Goal: Task Accomplishment & Management: Use online tool/utility

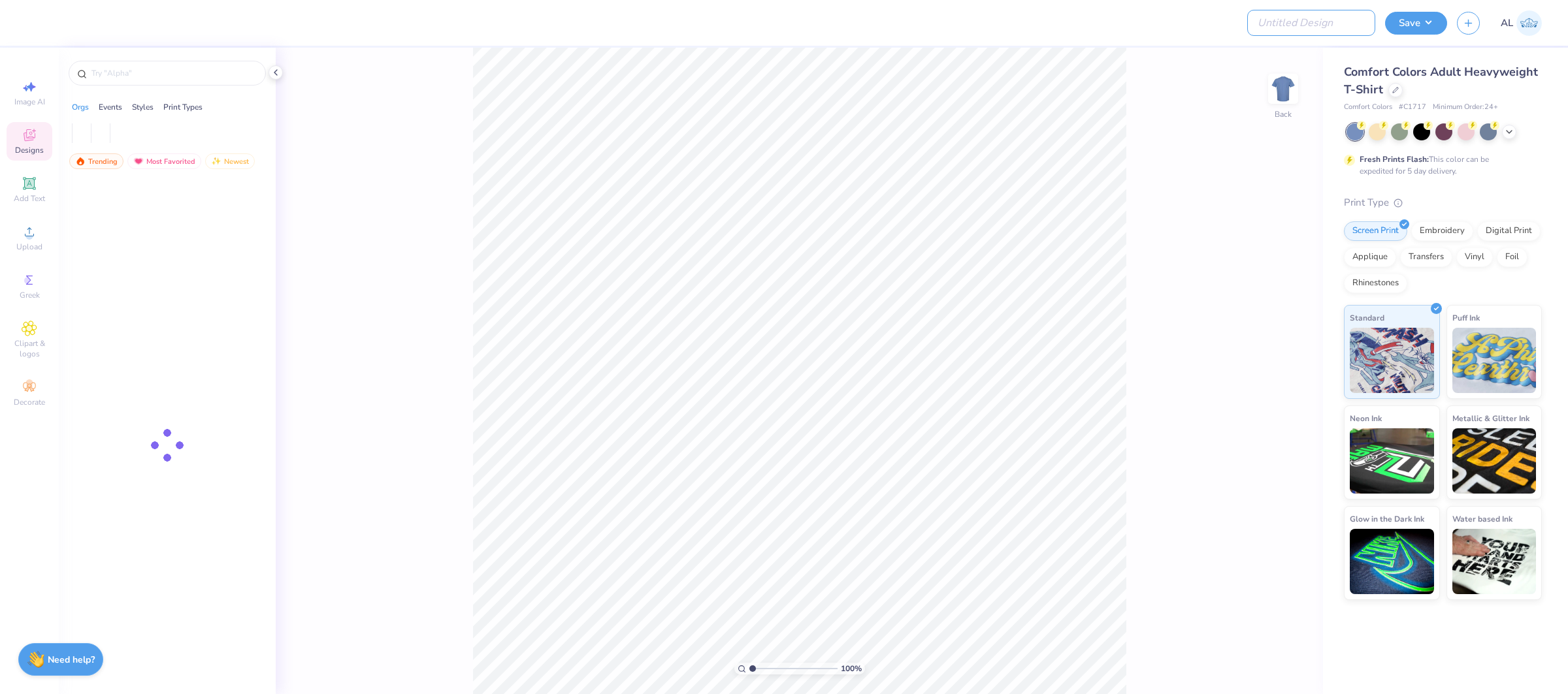
click at [1332, 35] on input "Design Title" at bounding box center [1310, 23] width 128 height 27
paste input "FPS239575"
type input "FPS239575"
click at [1411, 22] on button "Save" at bounding box center [1417, 21] width 62 height 23
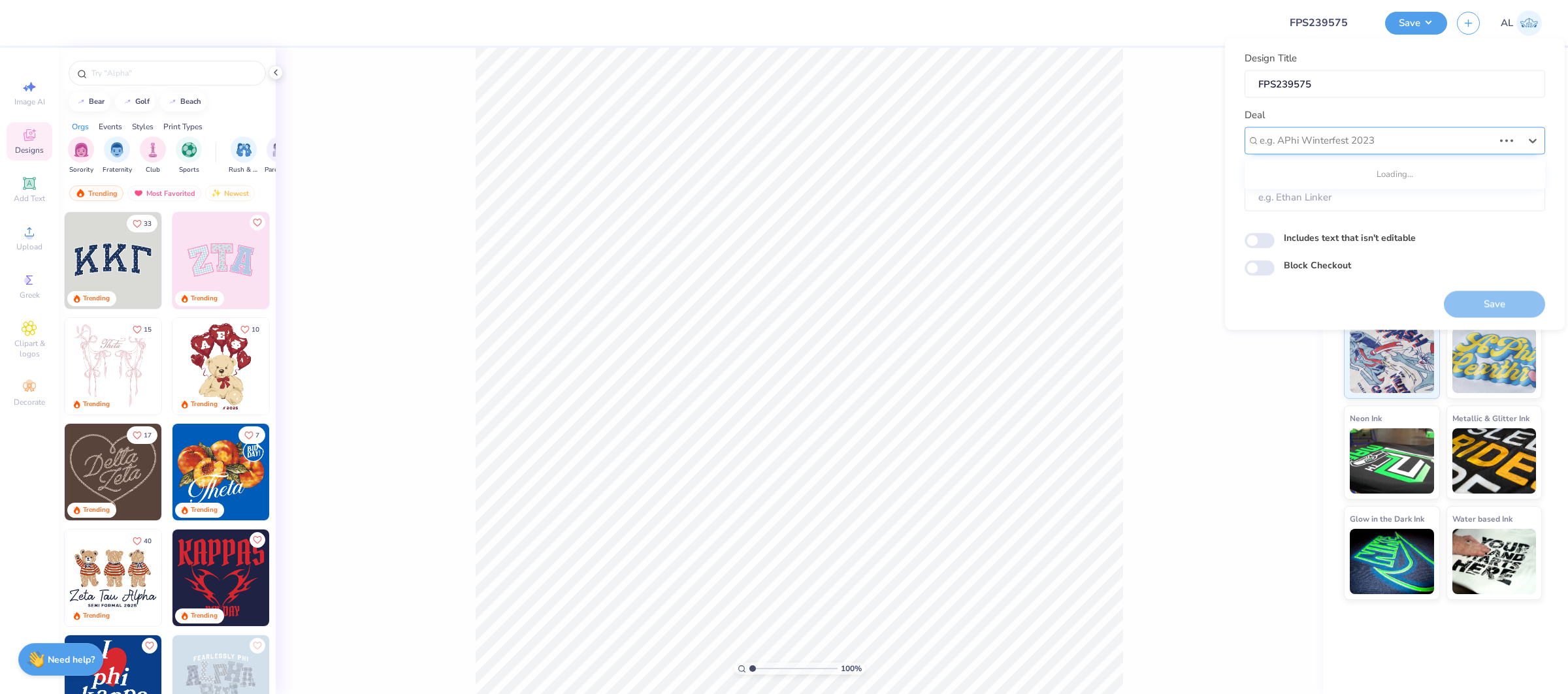
click at [1301, 142] on div at bounding box center [1376, 140] width 234 height 18
click at [1293, 166] on div "Design Tool Gallery" at bounding box center [1395, 175] width 290 height 22
type input "design tool gallery"
type input "Design Tool Gallery User"
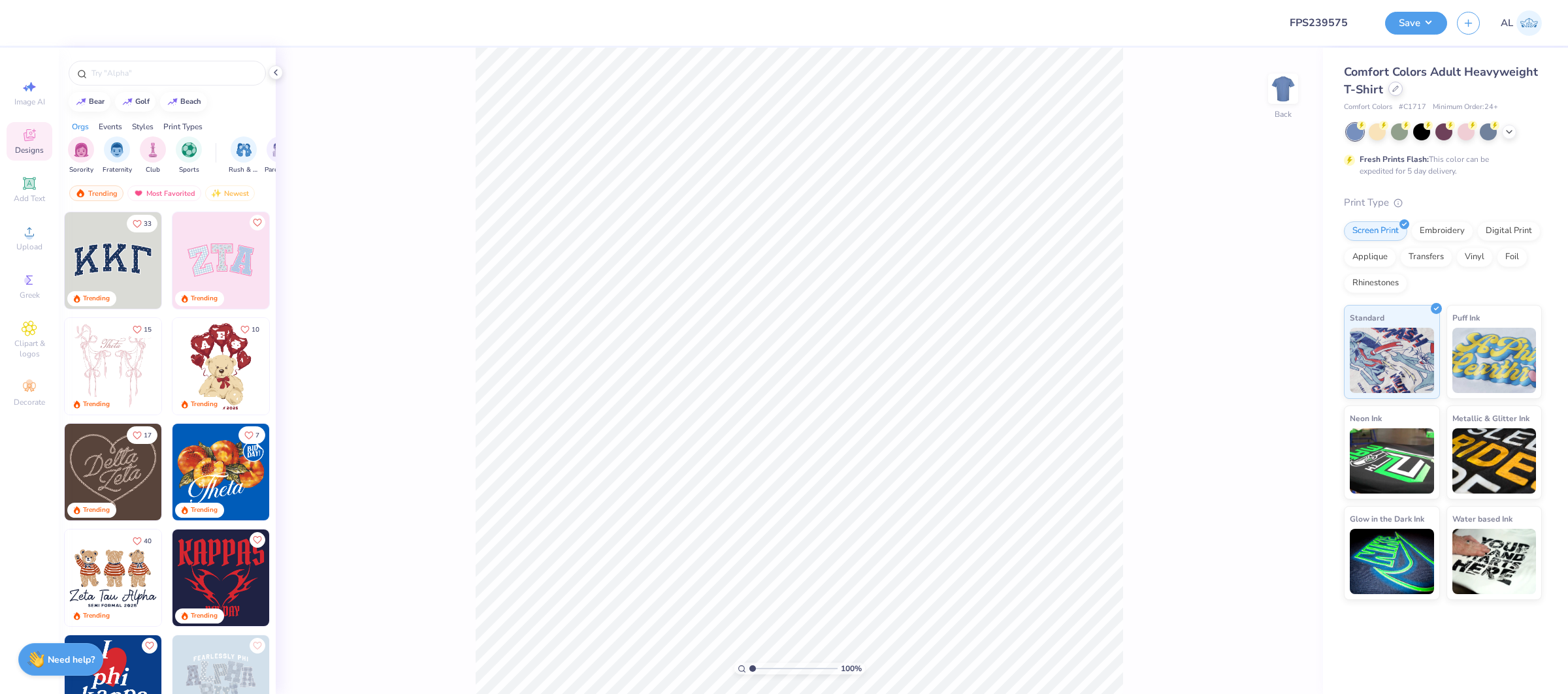
click at [1398, 87] on div at bounding box center [1395, 88] width 14 height 14
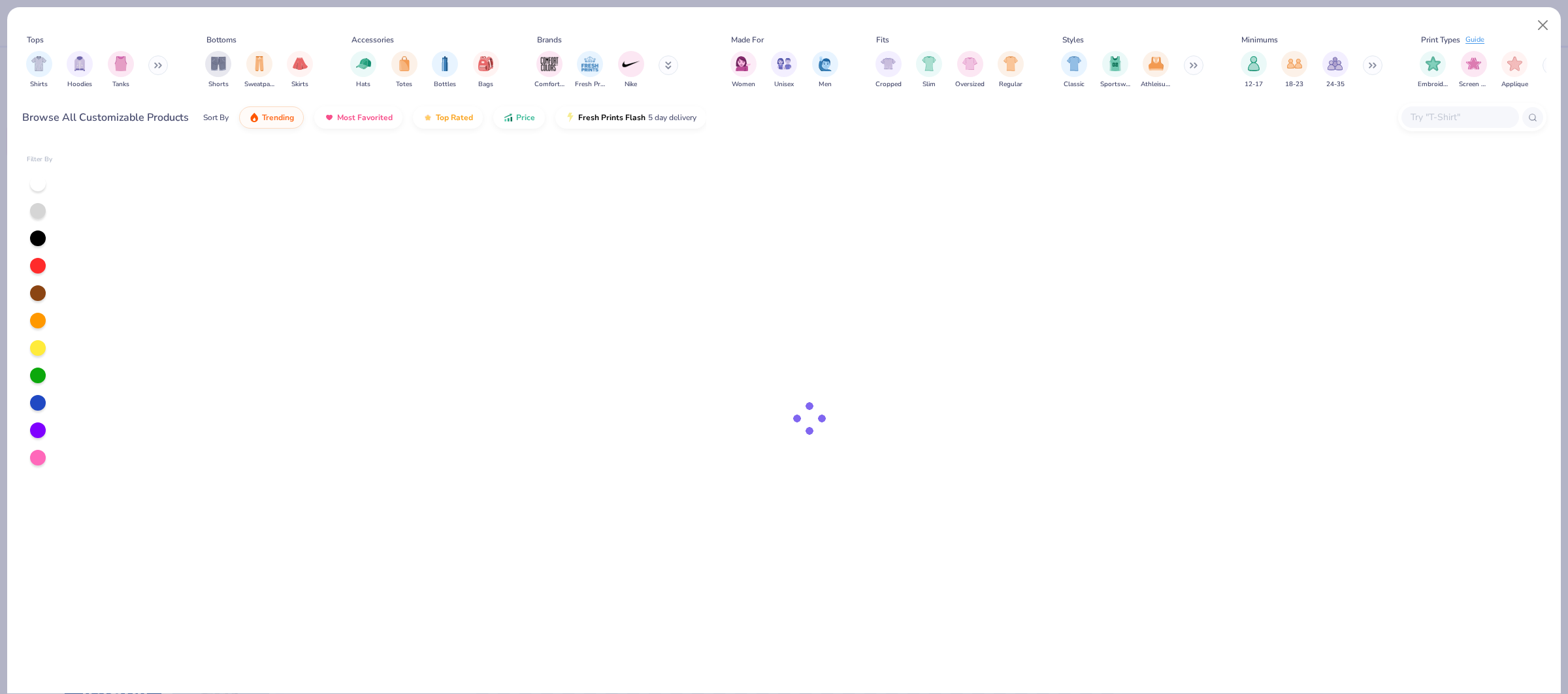
click at [1398, 99] on div "Browse All Customizable Products Sort By Trending Most Favorited Top Rated Pric…" at bounding box center [784, 117] width 1524 height 37
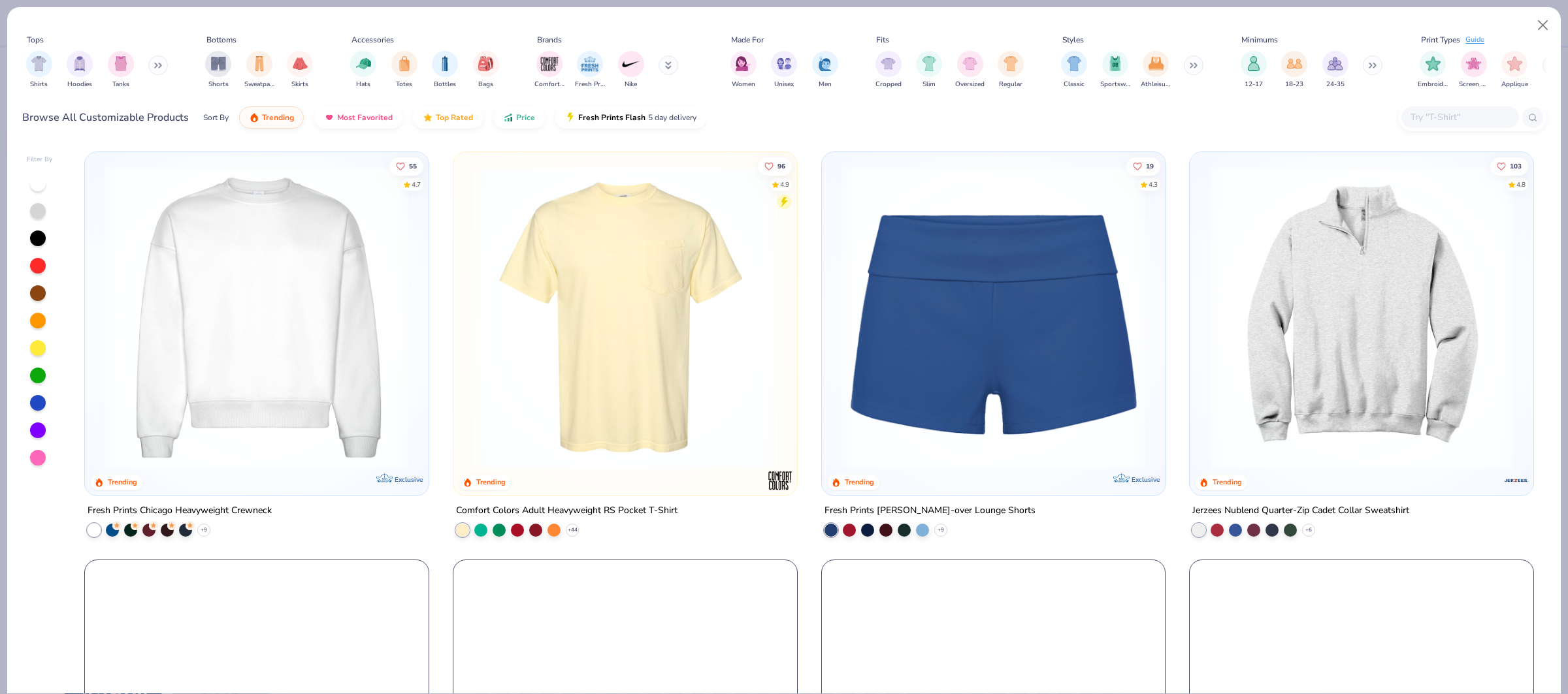
scroll to position [1631, 0]
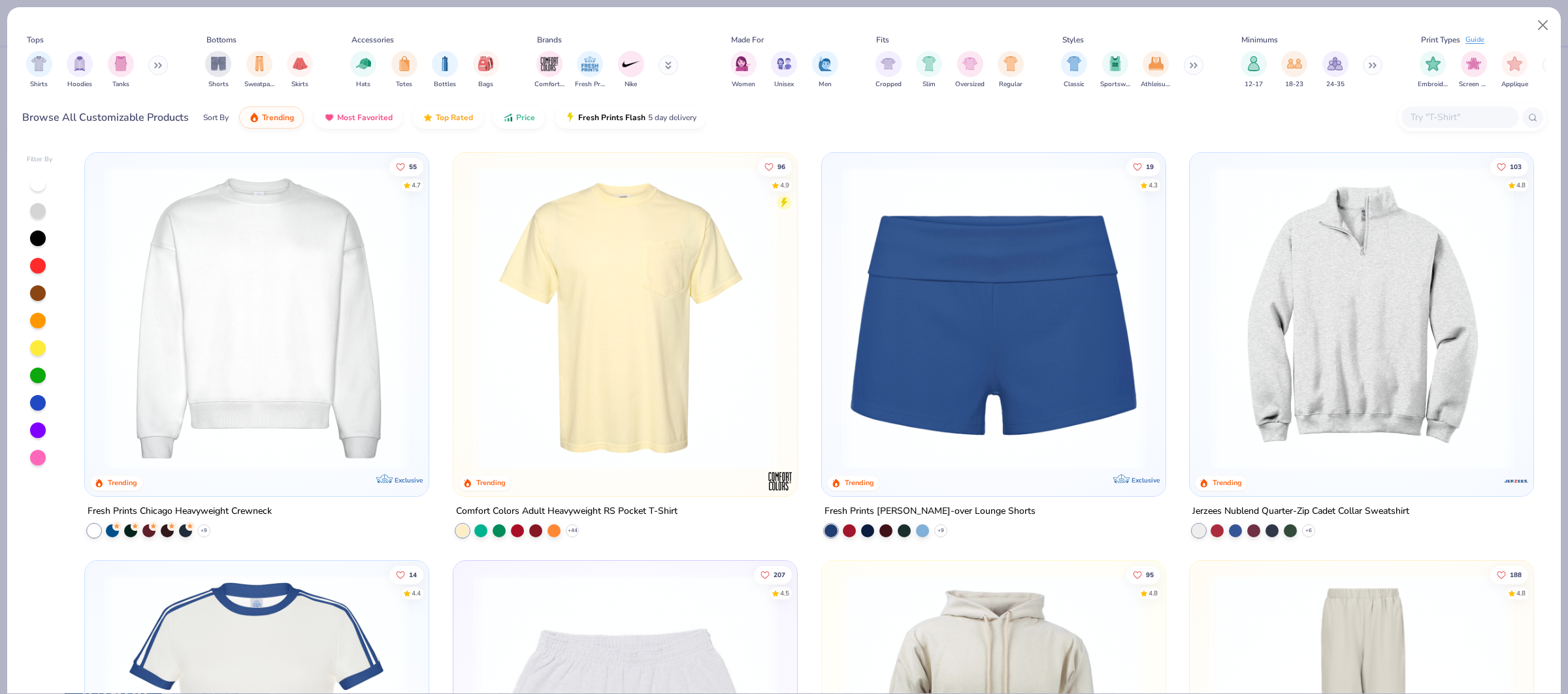
click at [308, 347] on img at bounding box center [257, 318] width 317 height 305
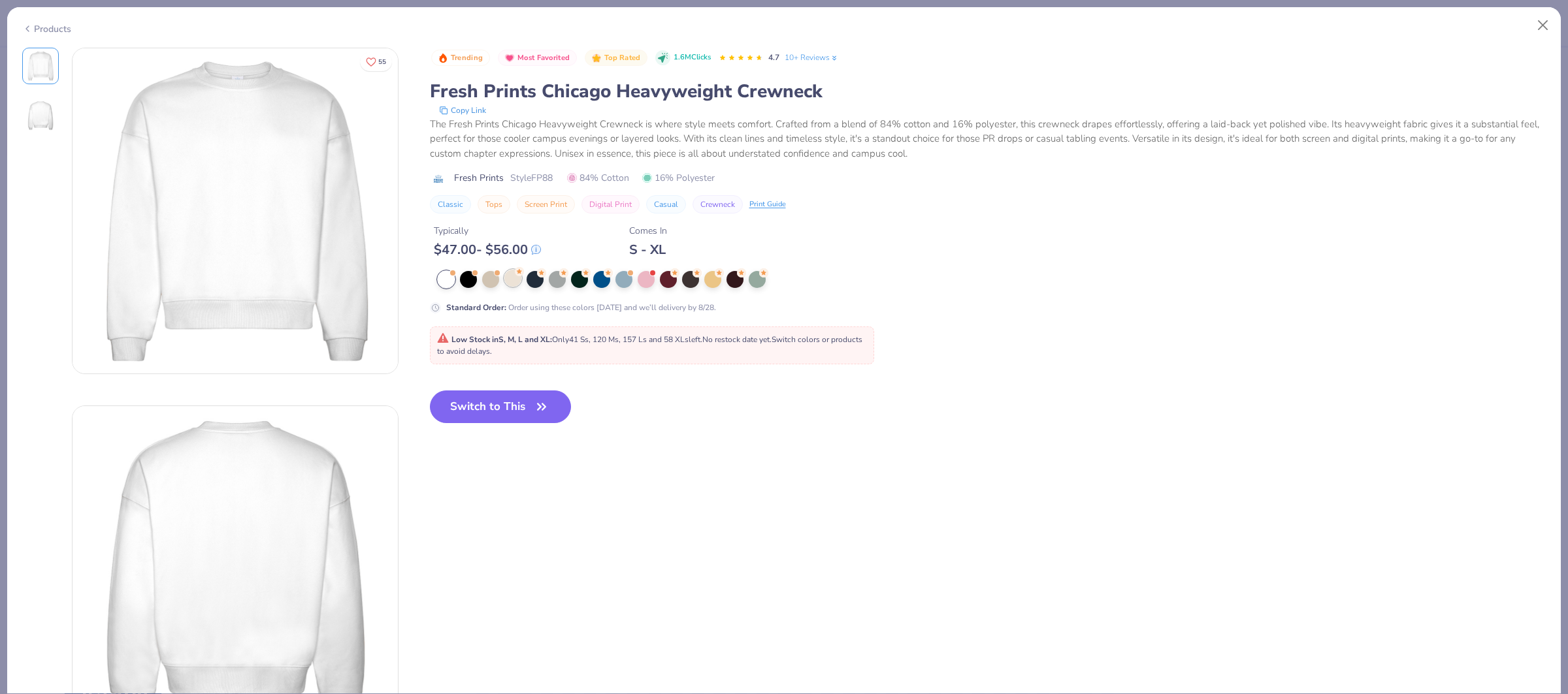
click at [510, 283] on div at bounding box center [513, 278] width 17 height 17
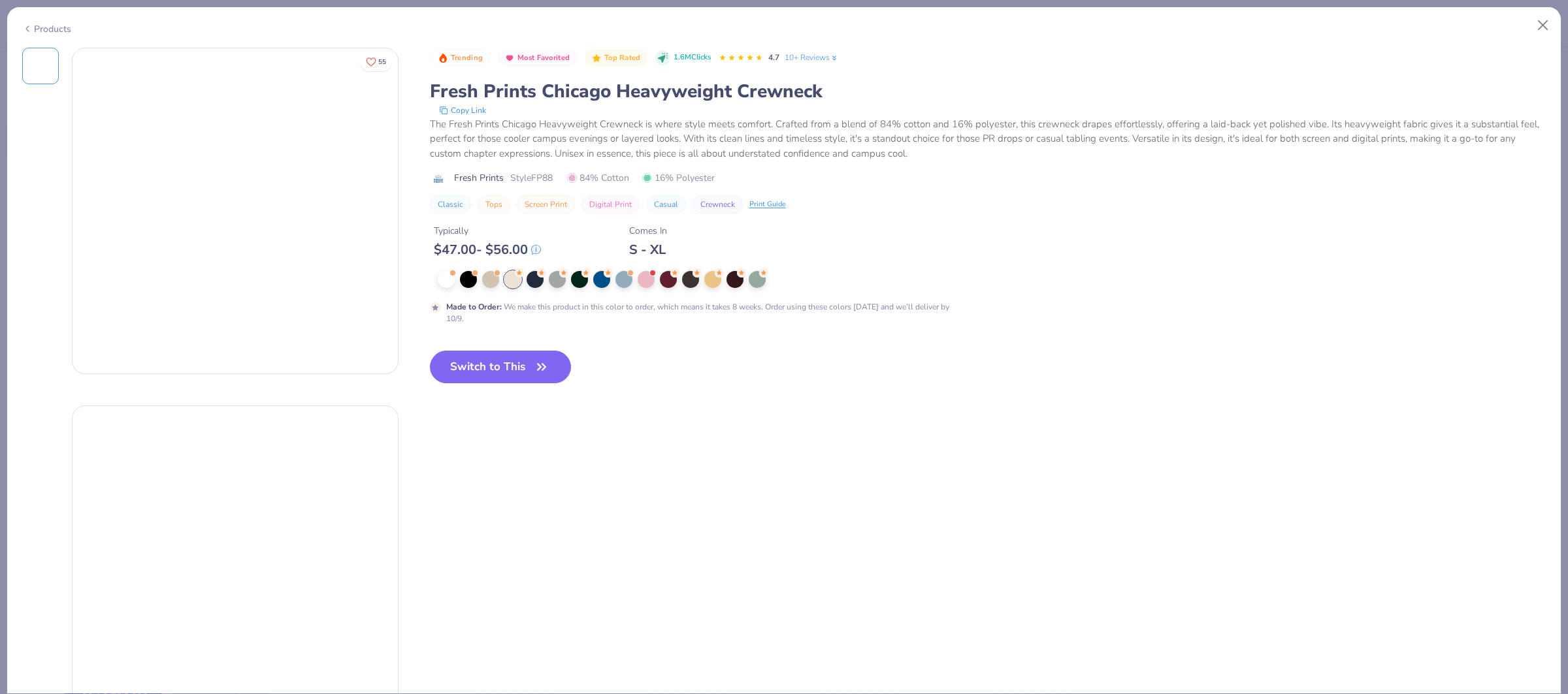
click at [508, 372] on button "Switch to This" at bounding box center [501, 367] width 142 height 33
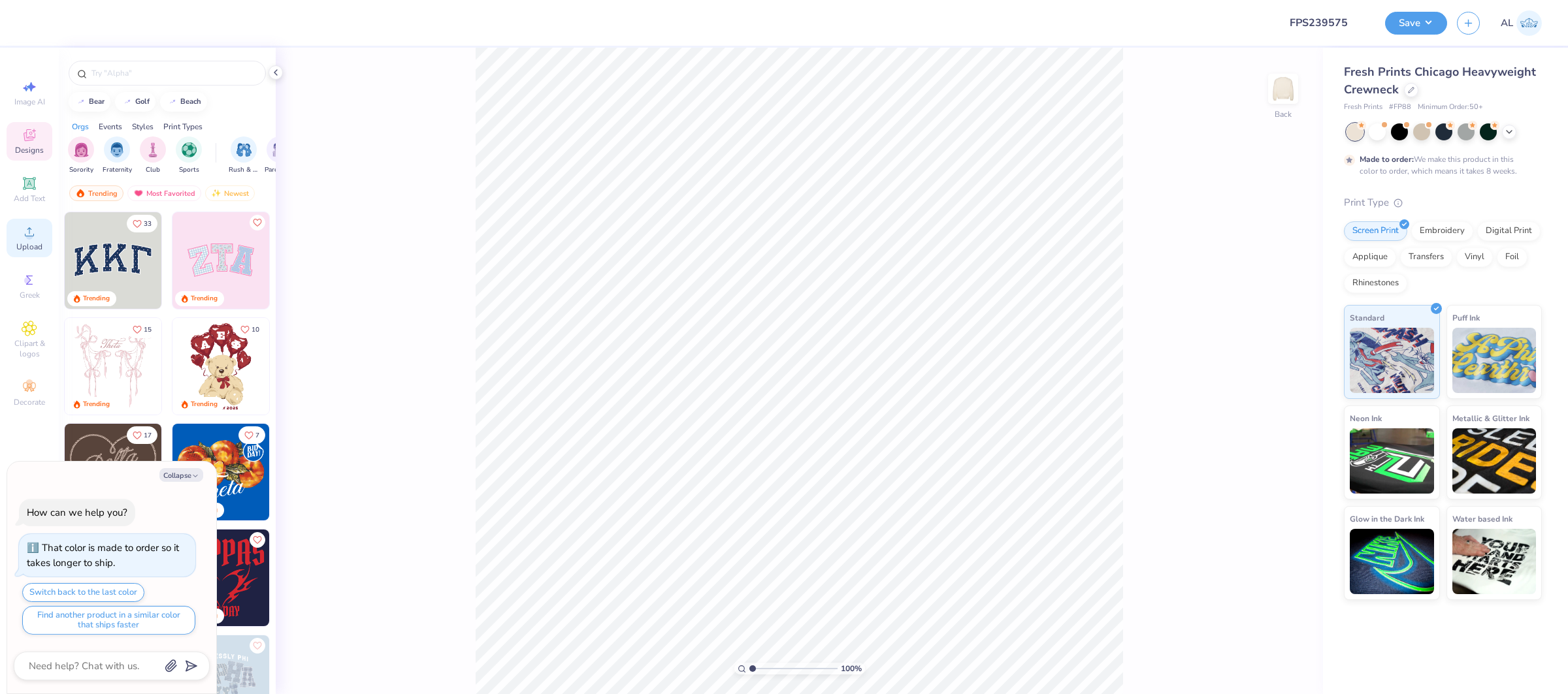
click at [28, 228] on icon at bounding box center [29, 232] width 16 height 16
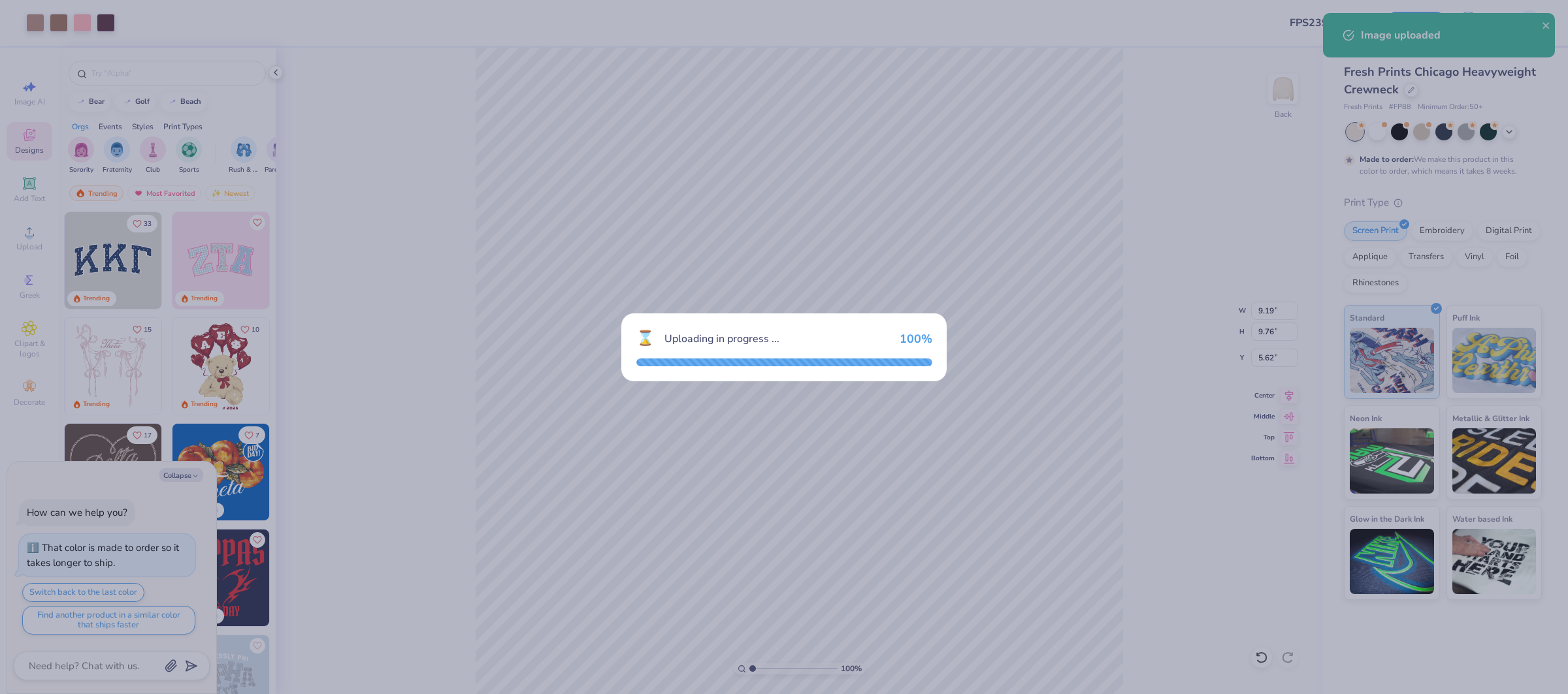
type textarea "x"
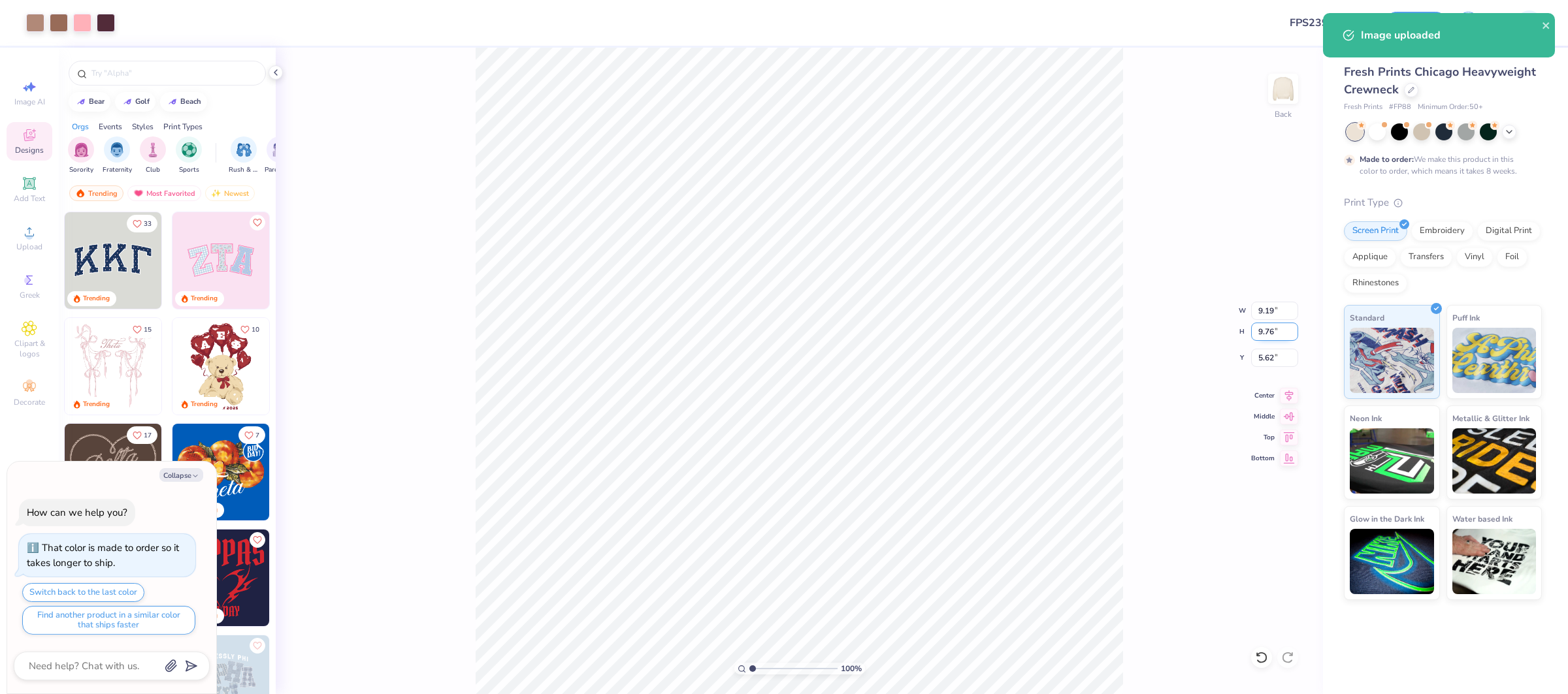
click at [1262, 329] on input "9.76" at bounding box center [1274, 331] width 47 height 18
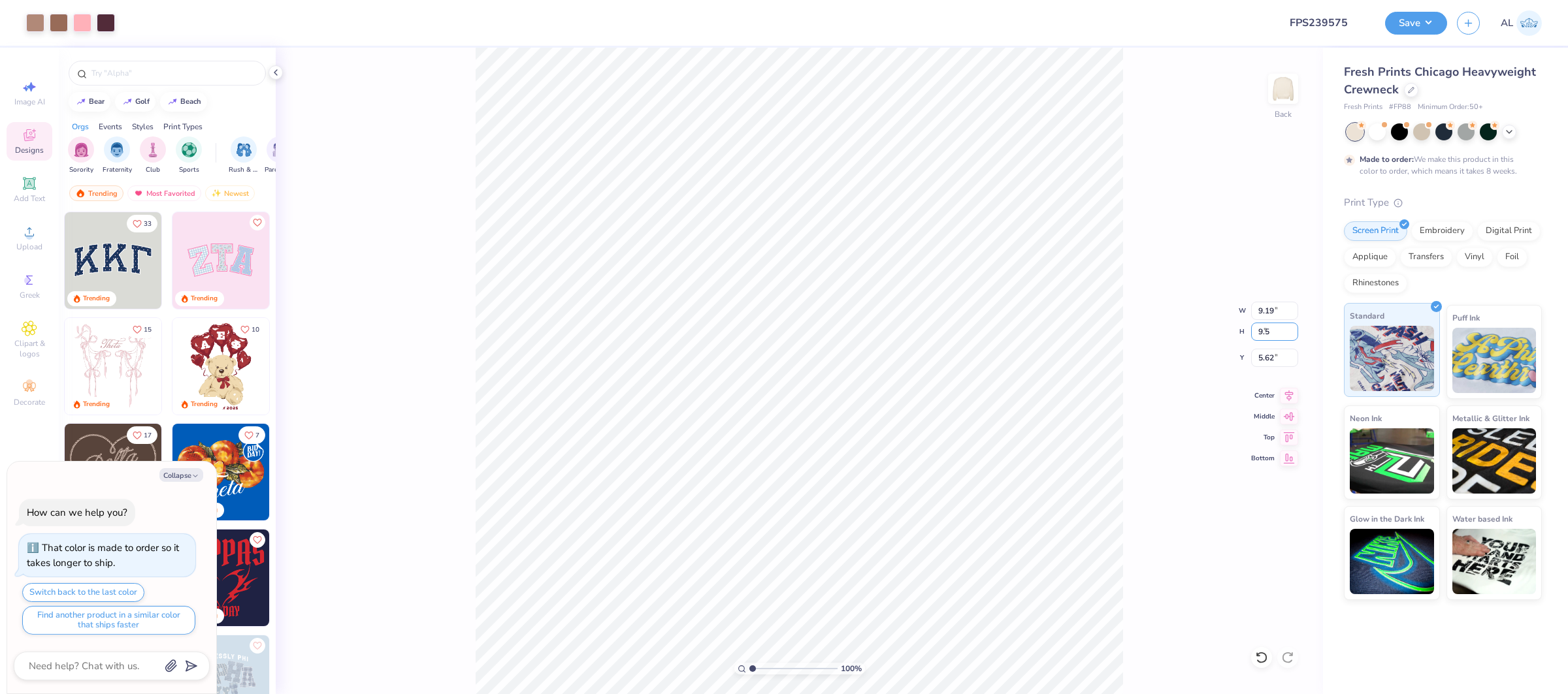
type input "9.5"
type textarea "x"
type input "8.95"
type input "9.50"
click at [1264, 354] on input "5.75" at bounding box center [1274, 357] width 47 height 18
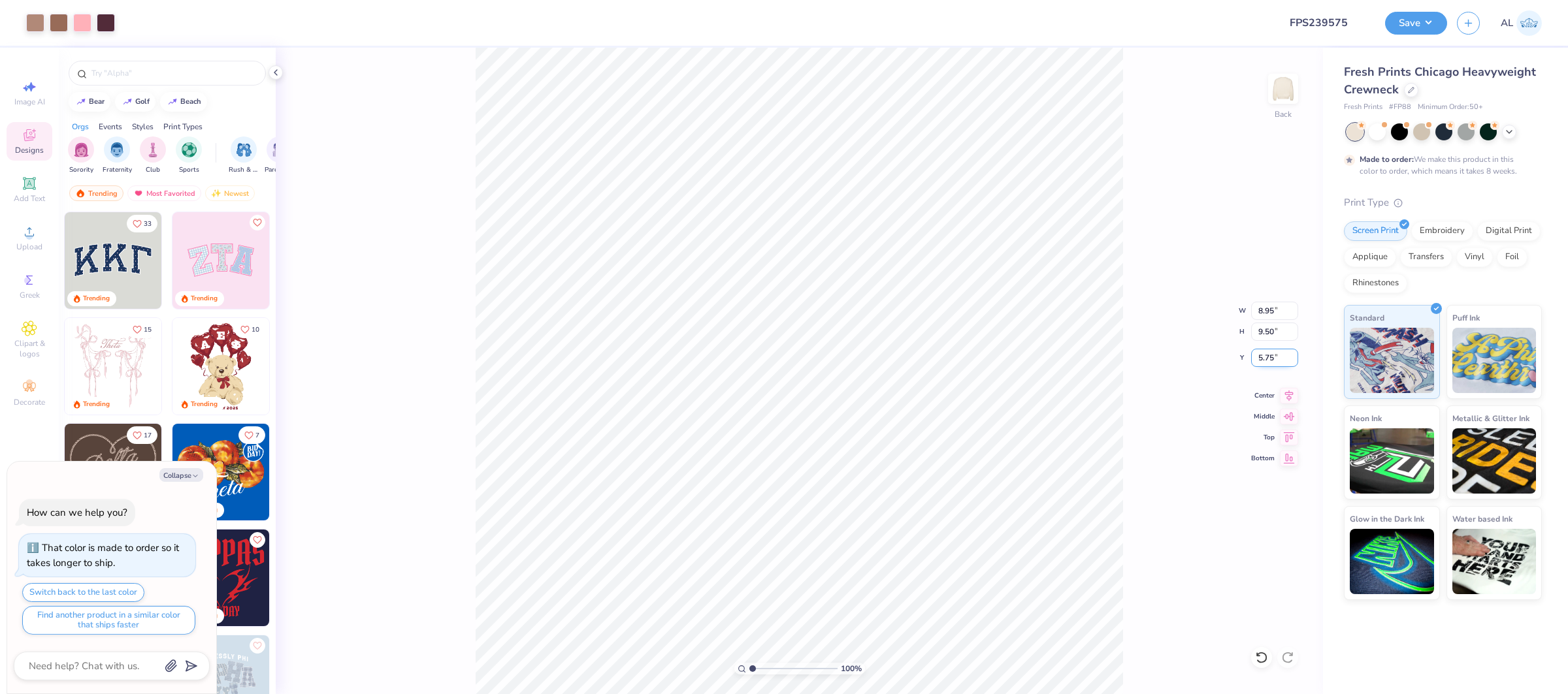
click at [1264, 354] on input "5.75" at bounding box center [1274, 357] width 47 height 18
type input "2"
type textarea "x"
type input "2.00"
click at [1280, 400] on icon at bounding box center [1289, 394] width 18 height 16
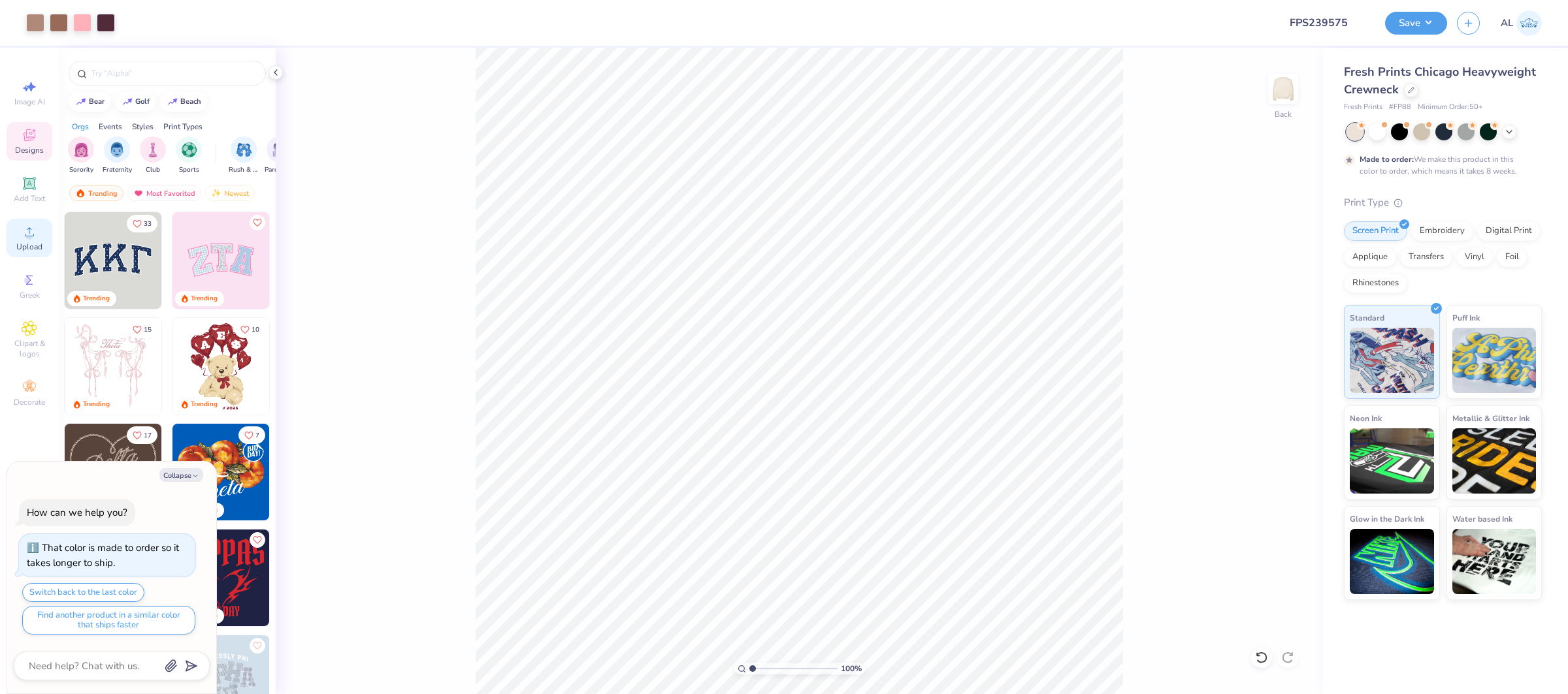
click at [31, 238] on circle at bounding box center [29, 237] width 8 height 8
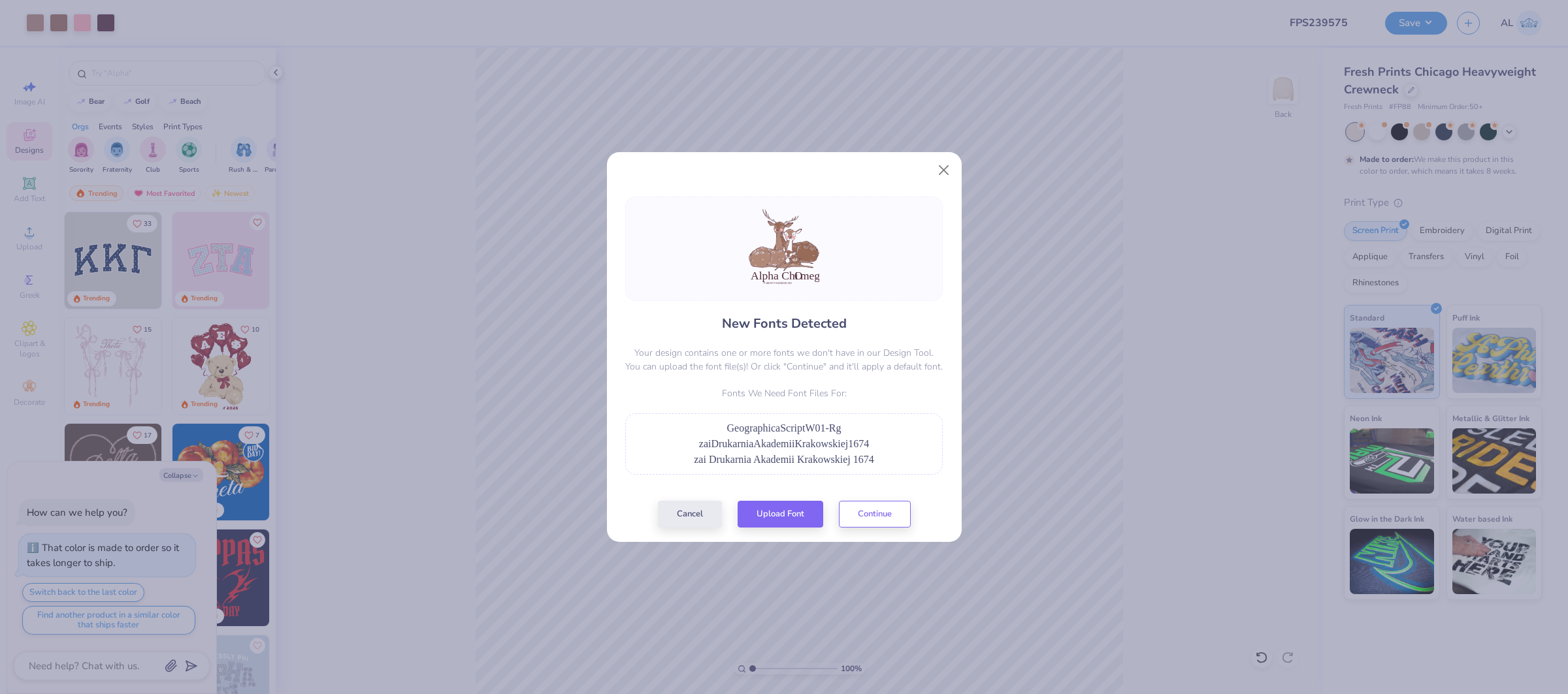
click at [763, 496] on div "New Fonts Detected Your design contains one or more fonts we don't have in our …" at bounding box center [784, 363] width 326 height 331
click at [777, 508] on button "Upload Font" at bounding box center [780, 511] width 85 height 27
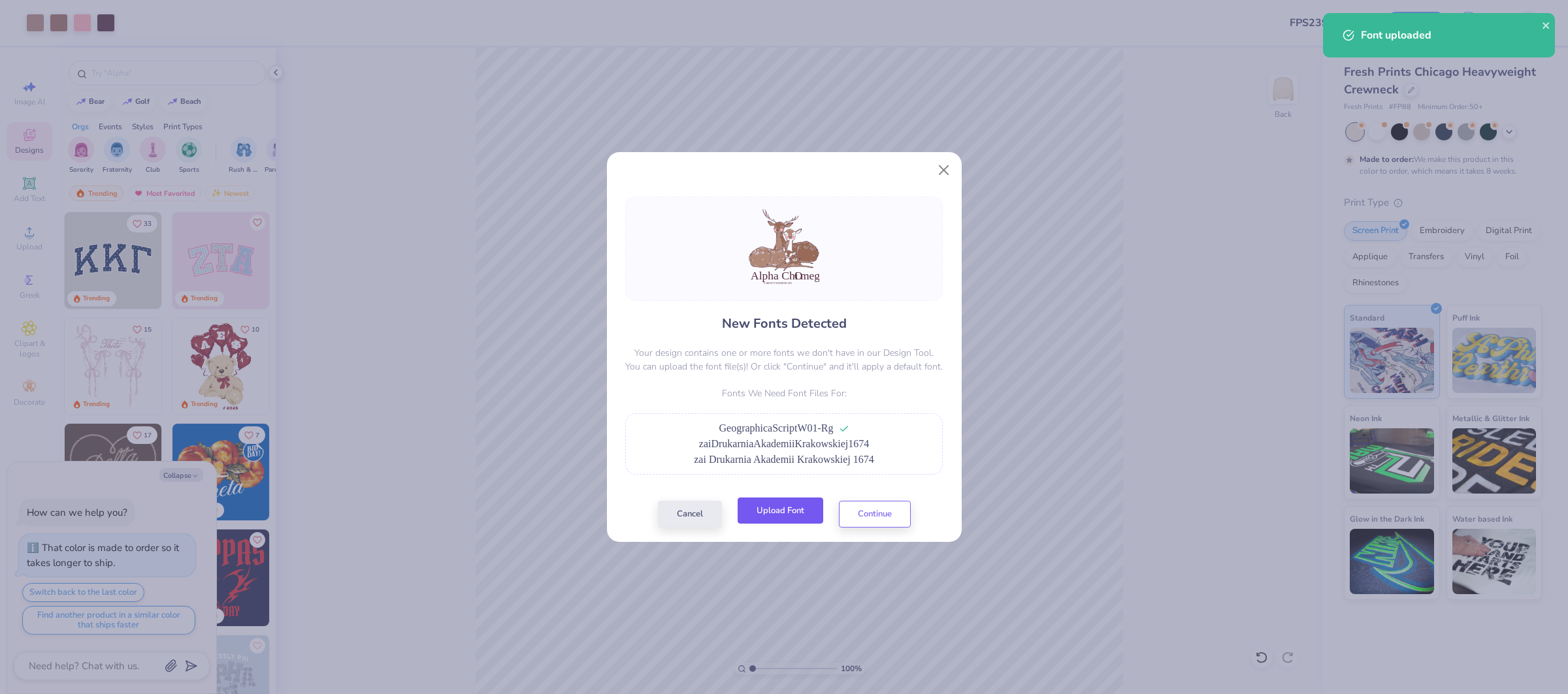
click at [794, 513] on button "Upload Font" at bounding box center [780, 511] width 85 height 27
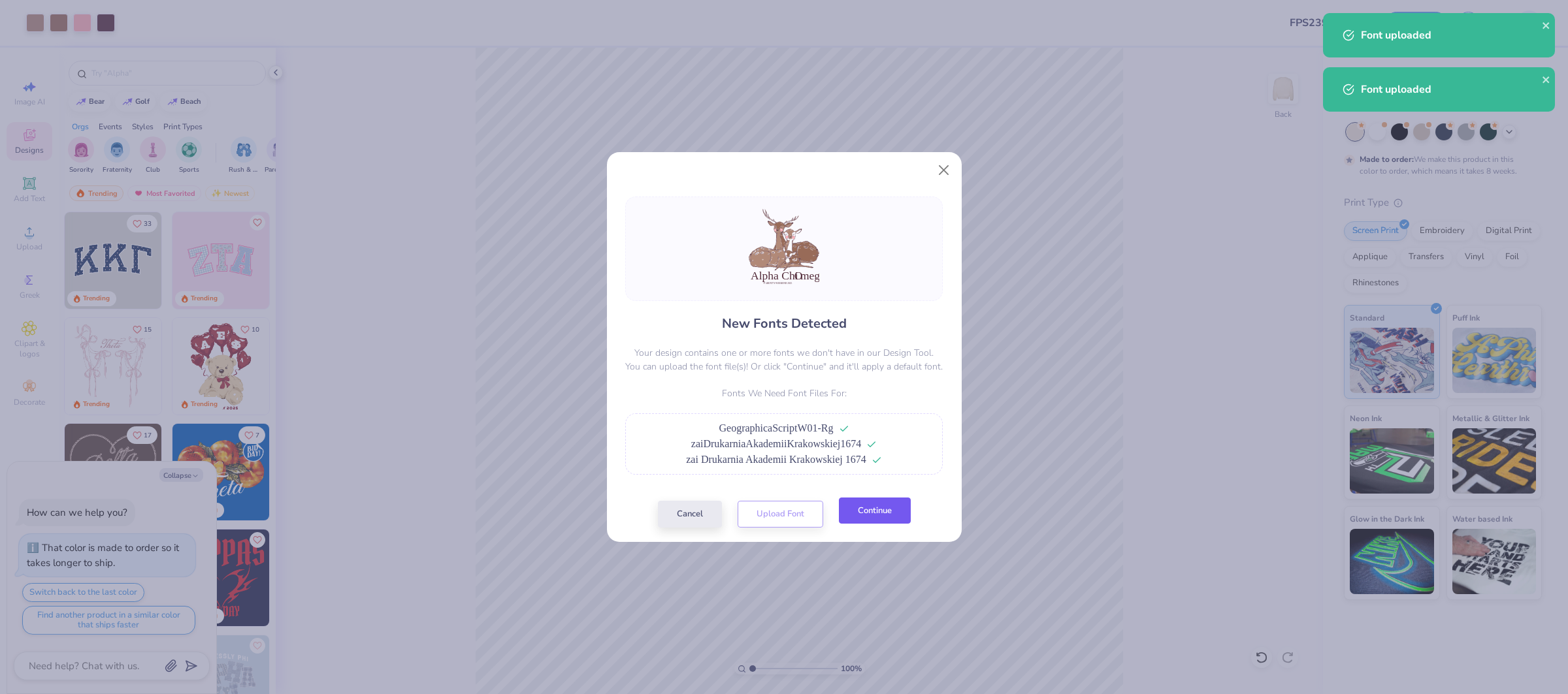
click at [889, 517] on button "Continue" at bounding box center [875, 511] width 72 height 27
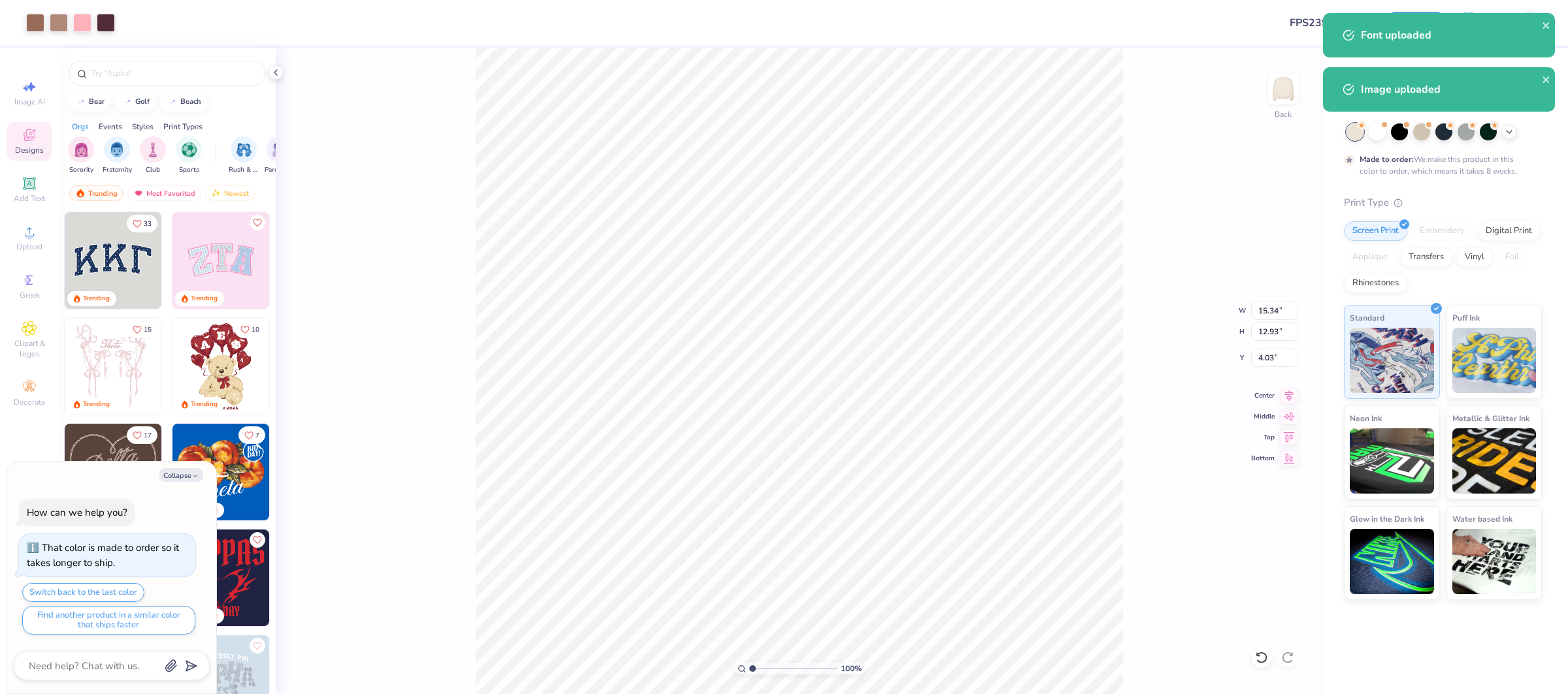
type textarea "x"
type input "8.95"
type input "9.50"
type input "2.00"
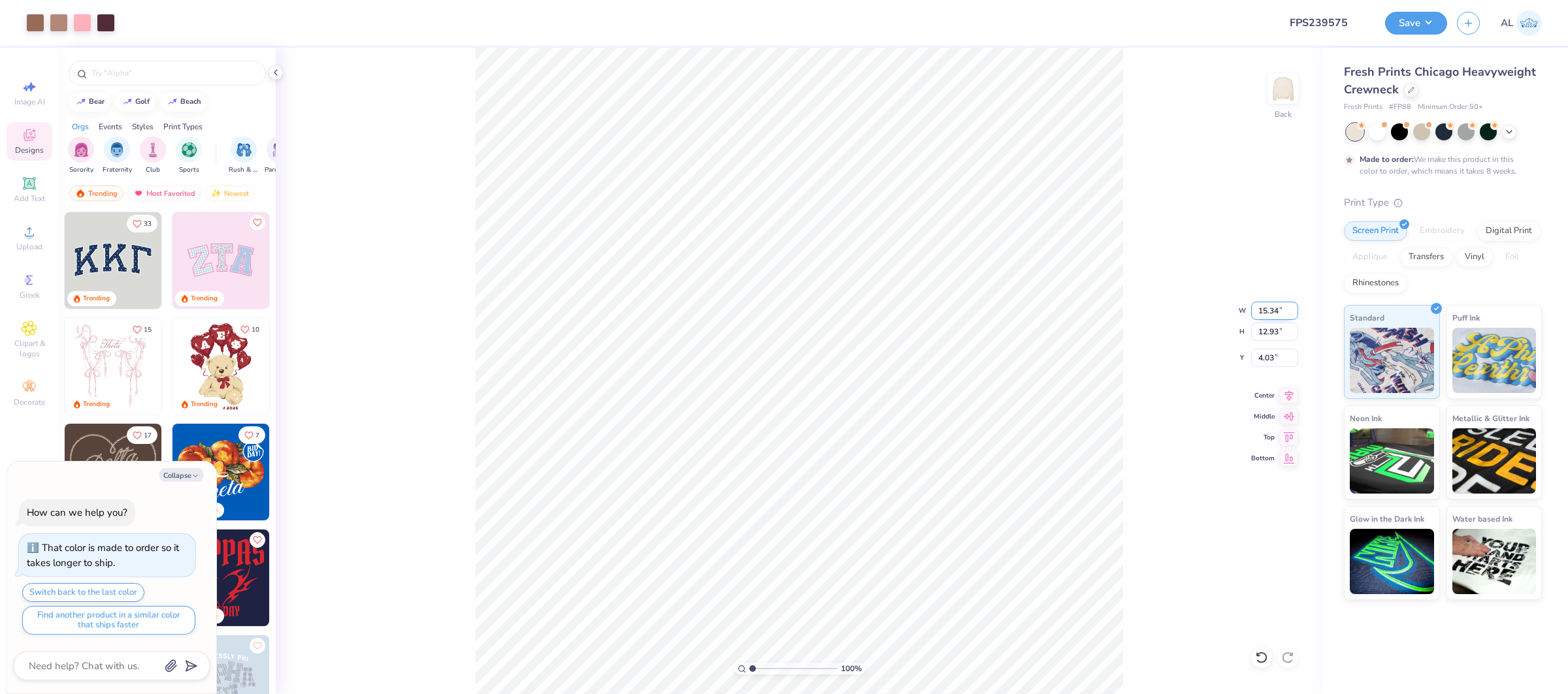
type textarea "x"
type input "12.61"
type input "10.62"
type input "6.35"
click at [1263, 306] on input "12.61" at bounding box center [1274, 311] width 47 height 18
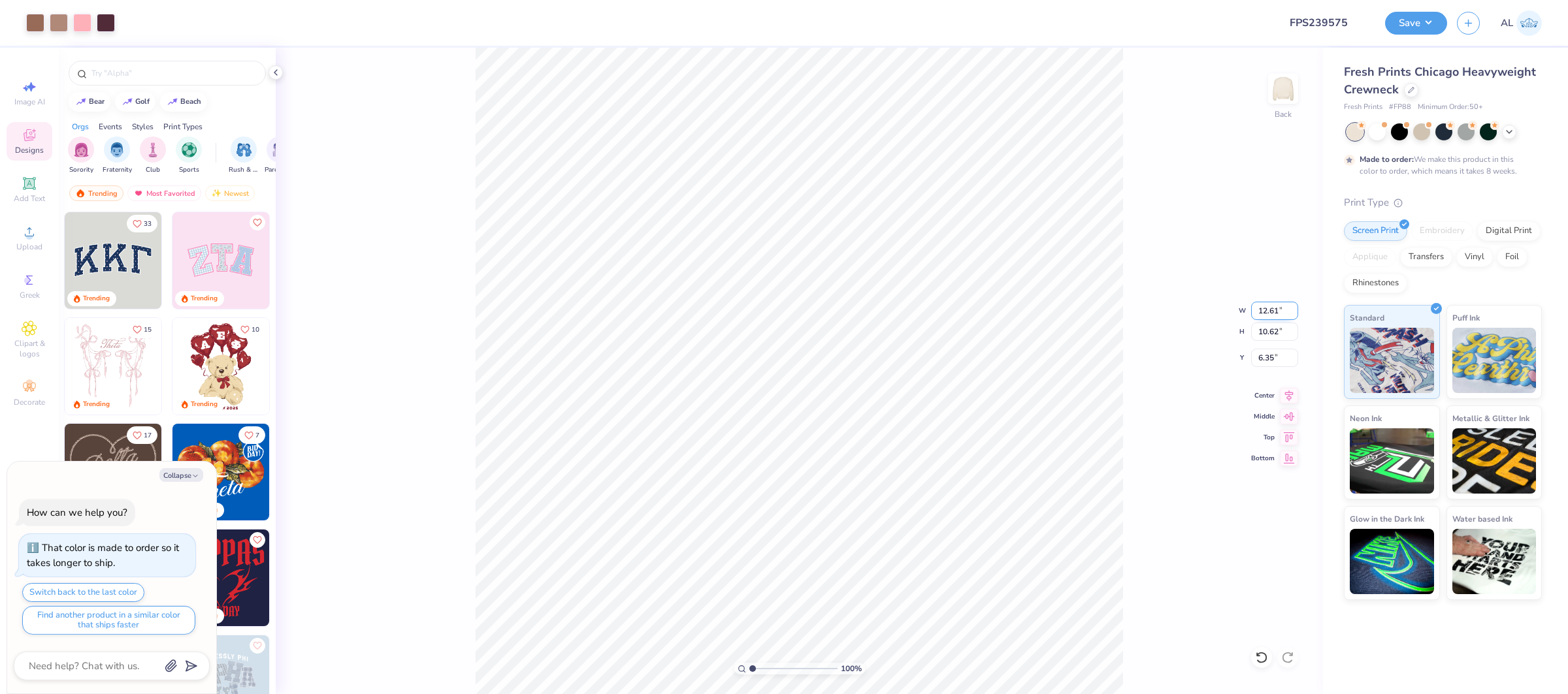
click at [1263, 306] on input "12.61" at bounding box center [1274, 311] width 47 height 18
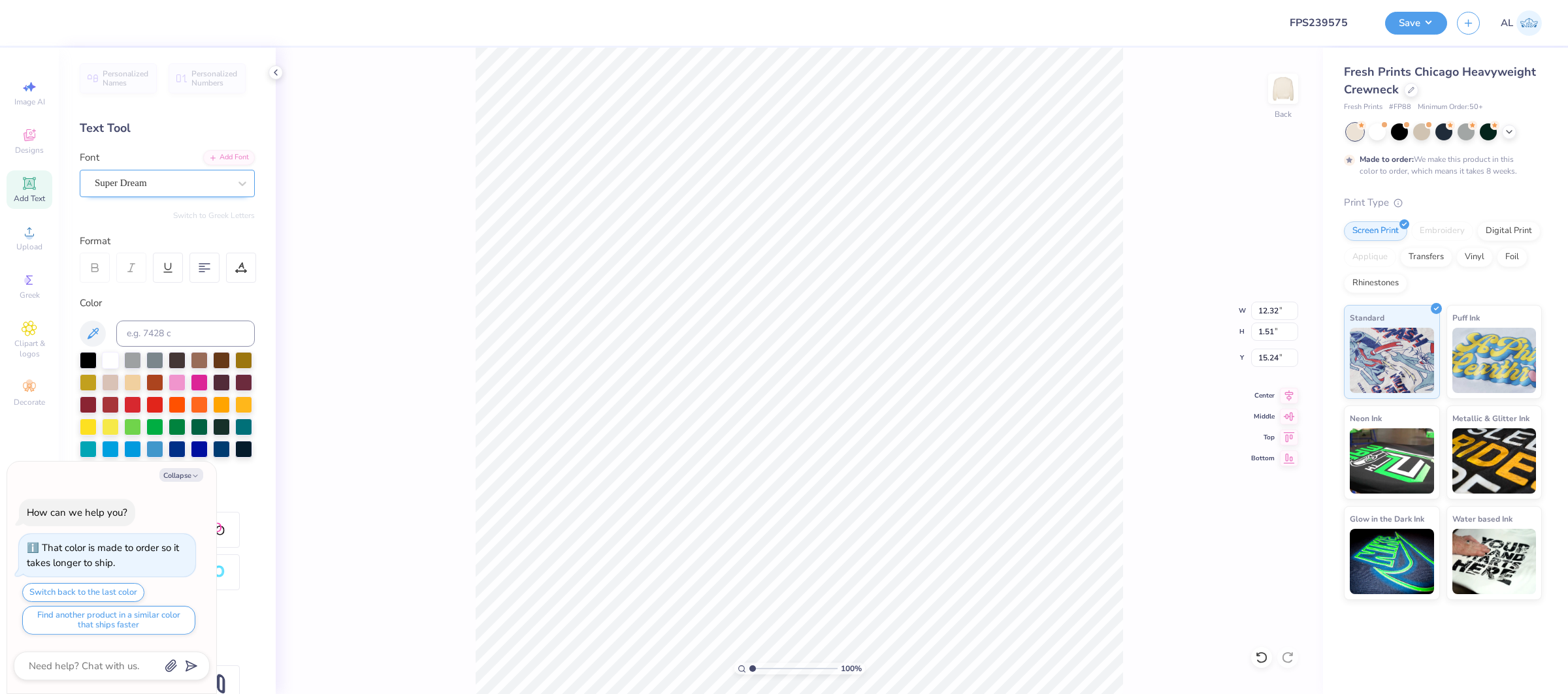
click at [157, 178] on div "Super Dream" at bounding box center [162, 183] width 137 height 20
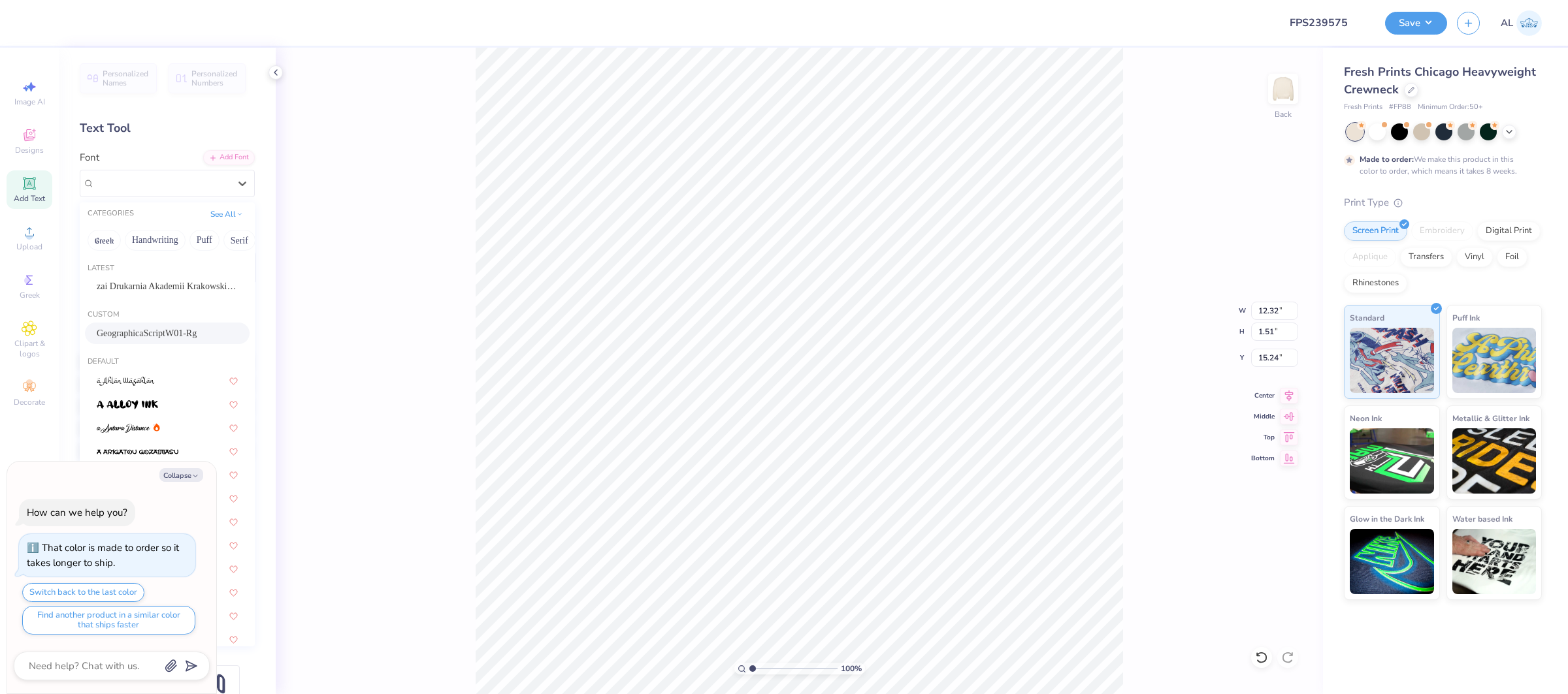
click at [159, 329] on span "GeographicaScriptW01-Rg" at bounding box center [147, 333] width 100 height 13
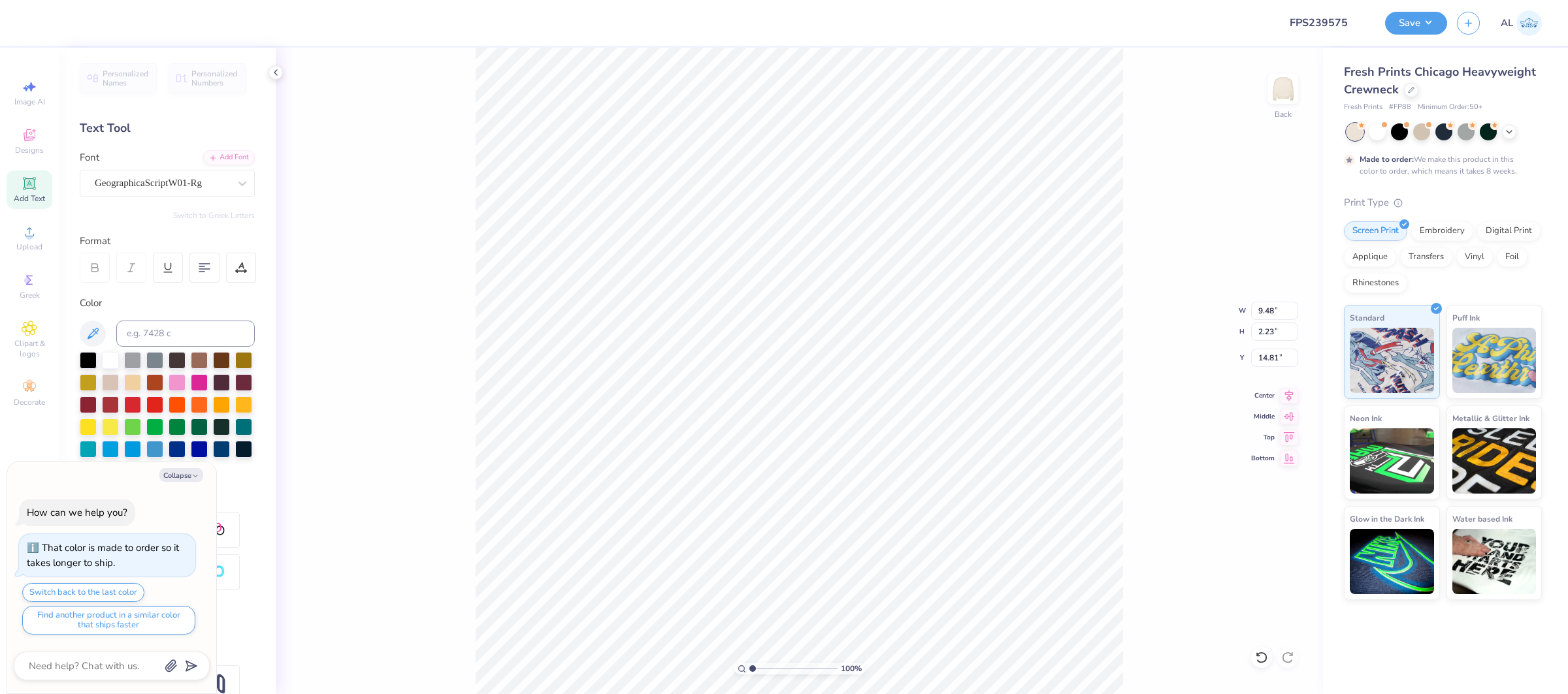
type textarea "x"
type input "9.48"
type input "2.23"
type input "14.81"
type textarea "x"
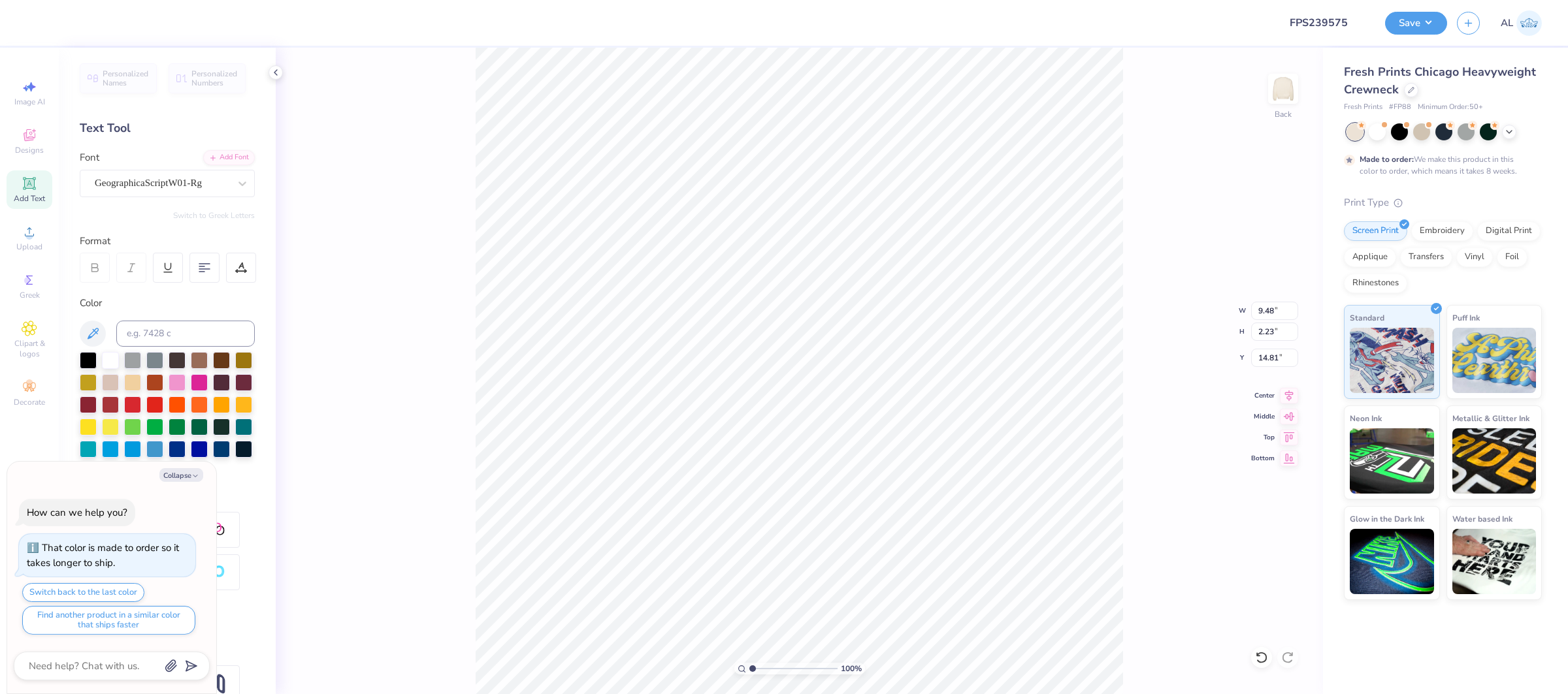
type input "3.82"
type input "0.26"
type input "16.72"
click at [151, 187] on div "Super Dream" at bounding box center [162, 183] width 137 height 20
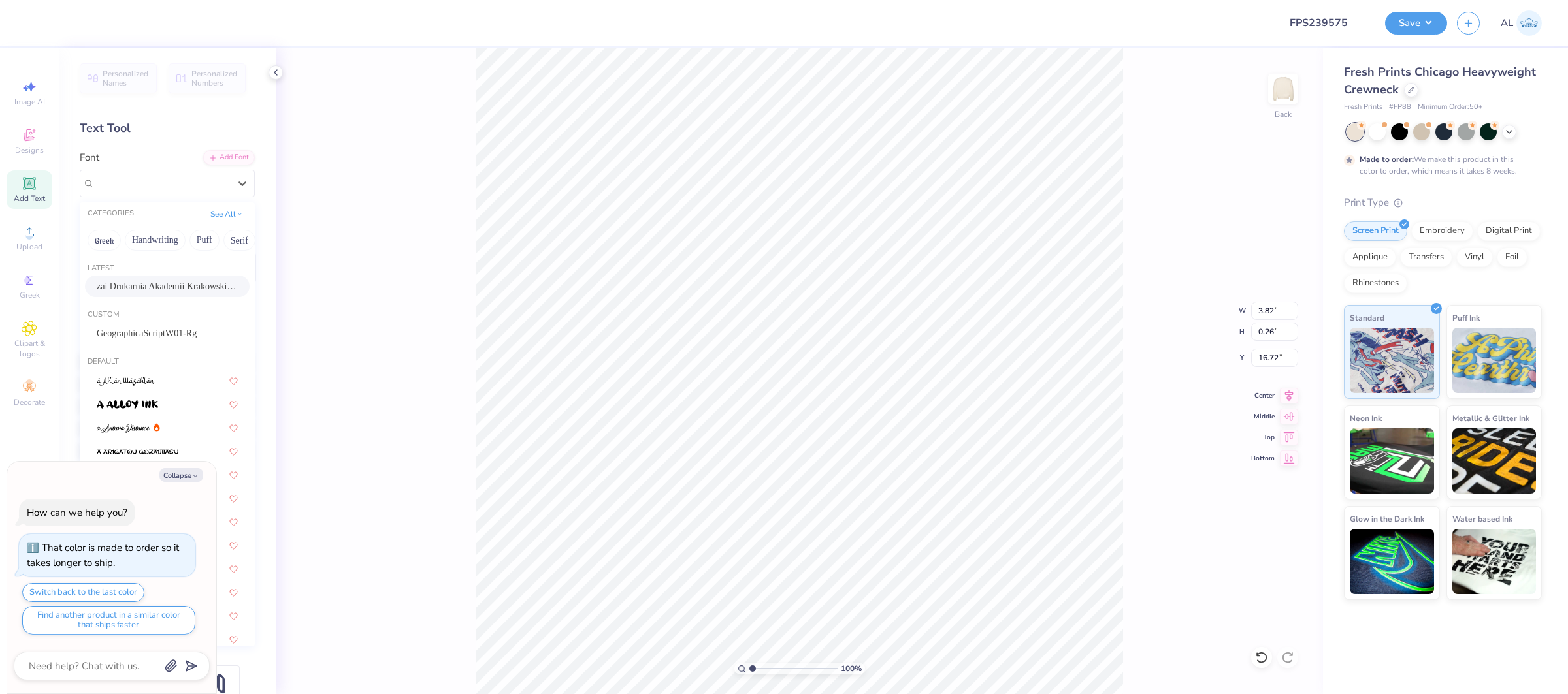
click at [144, 294] on div "zai Drukarnia Akademii Krakowskiej 1674" at bounding box center [168, 286] width 165 height 22
type textarea "x"
type input "5.80"
type input "0.37"
type input "16.69"
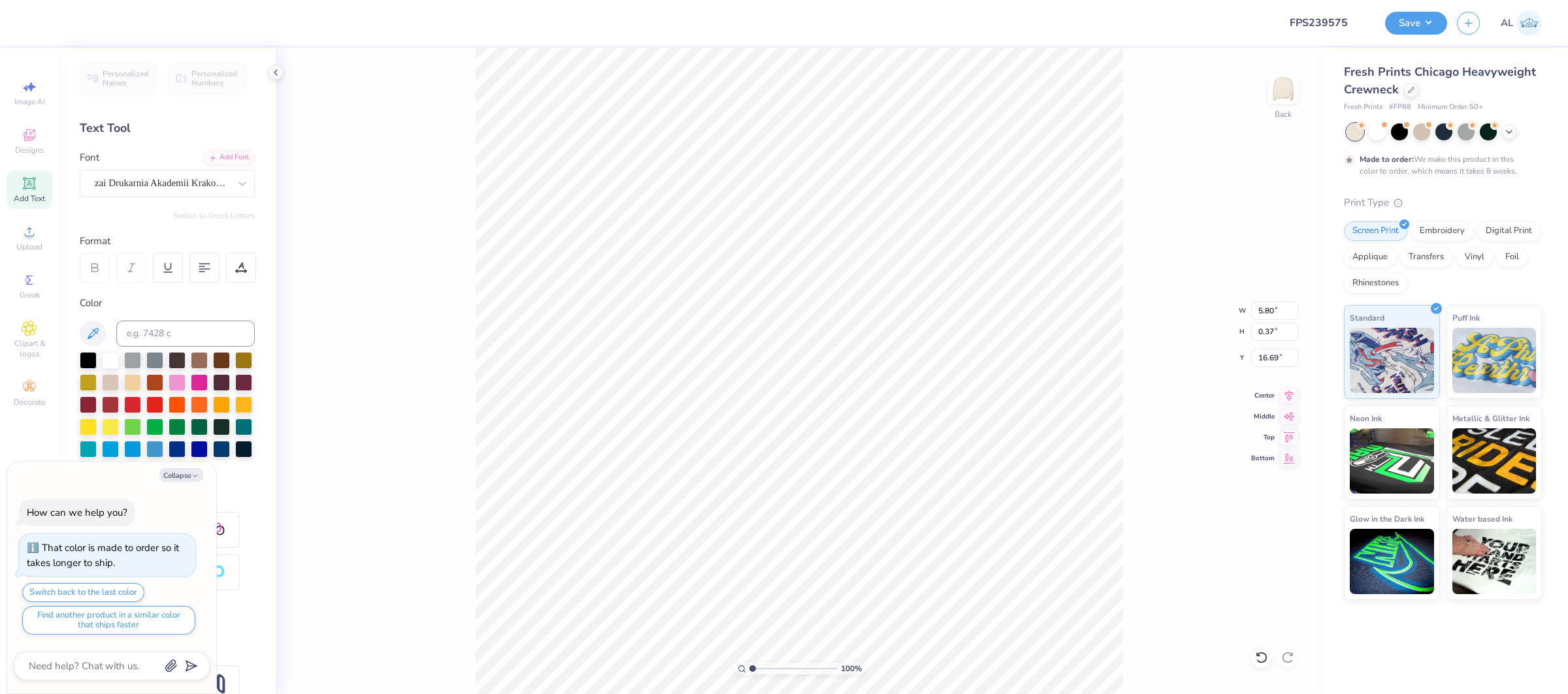
type textarea "x"
type input "9.48"
type input "2.23"
type input "14.81"
type textarea "x"
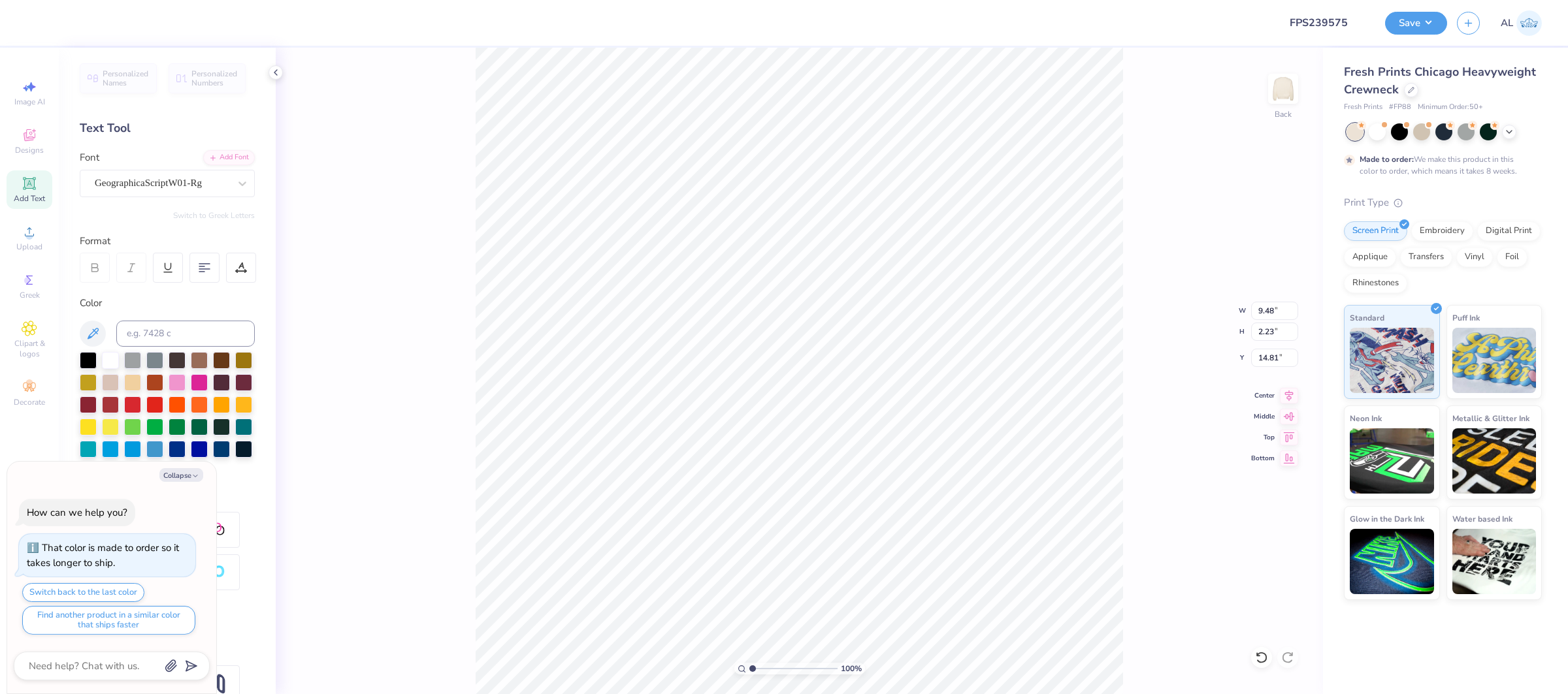
type input "14.65"
type textarea "x"
type input "7.81"
type input "1.99"
click at [1264, 304] on input "7.81" at bounding box center [1274, 311] width 47 height 18
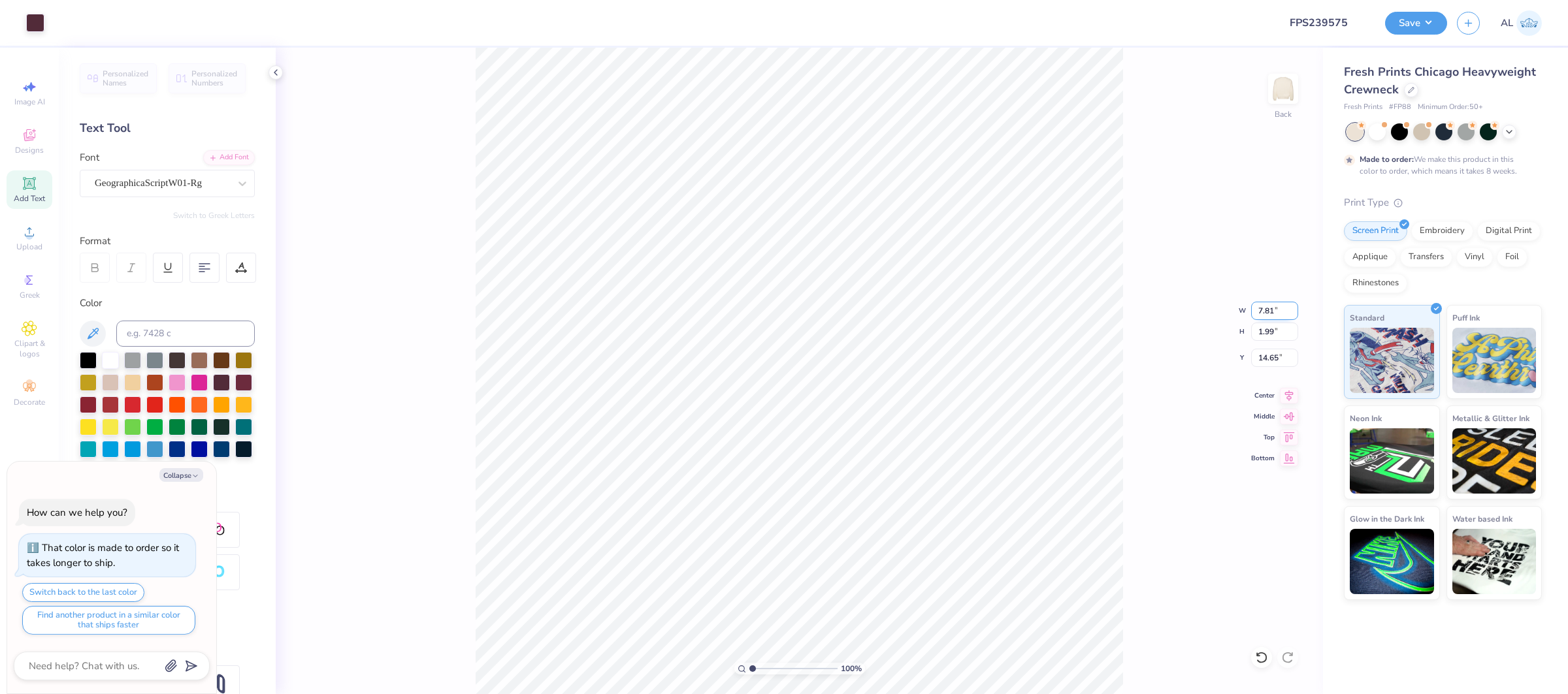
click at [1264, 304] on input "7.81" at bounding box center [1274, 311] width 47 height 18
type input "8.95"
type textarea "x"
type input "2.28"
type input "14.50"
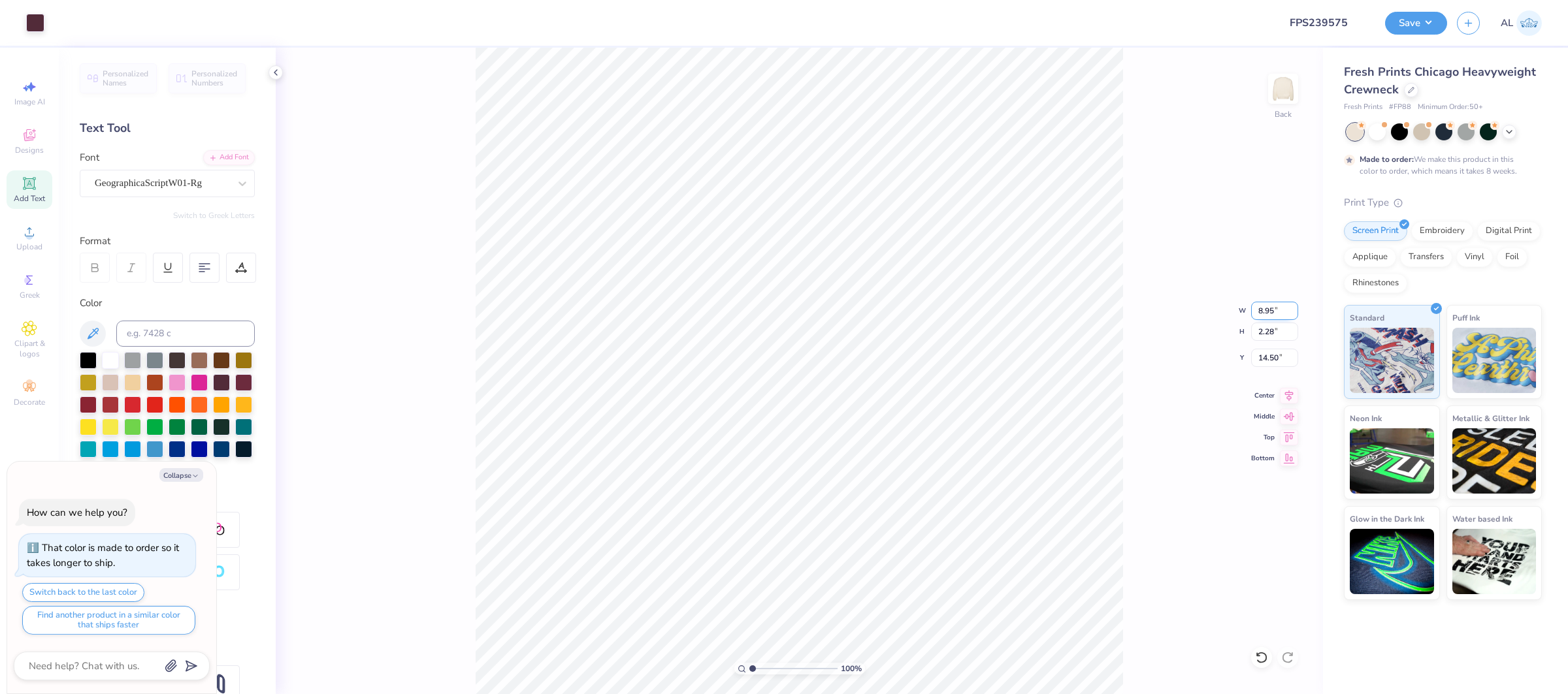
type input "7.81"
type textarea "x"
click at [1272, 304] on input "10.60" at bounding box center [1274, 311] width 47 height 18
type input "8.95"
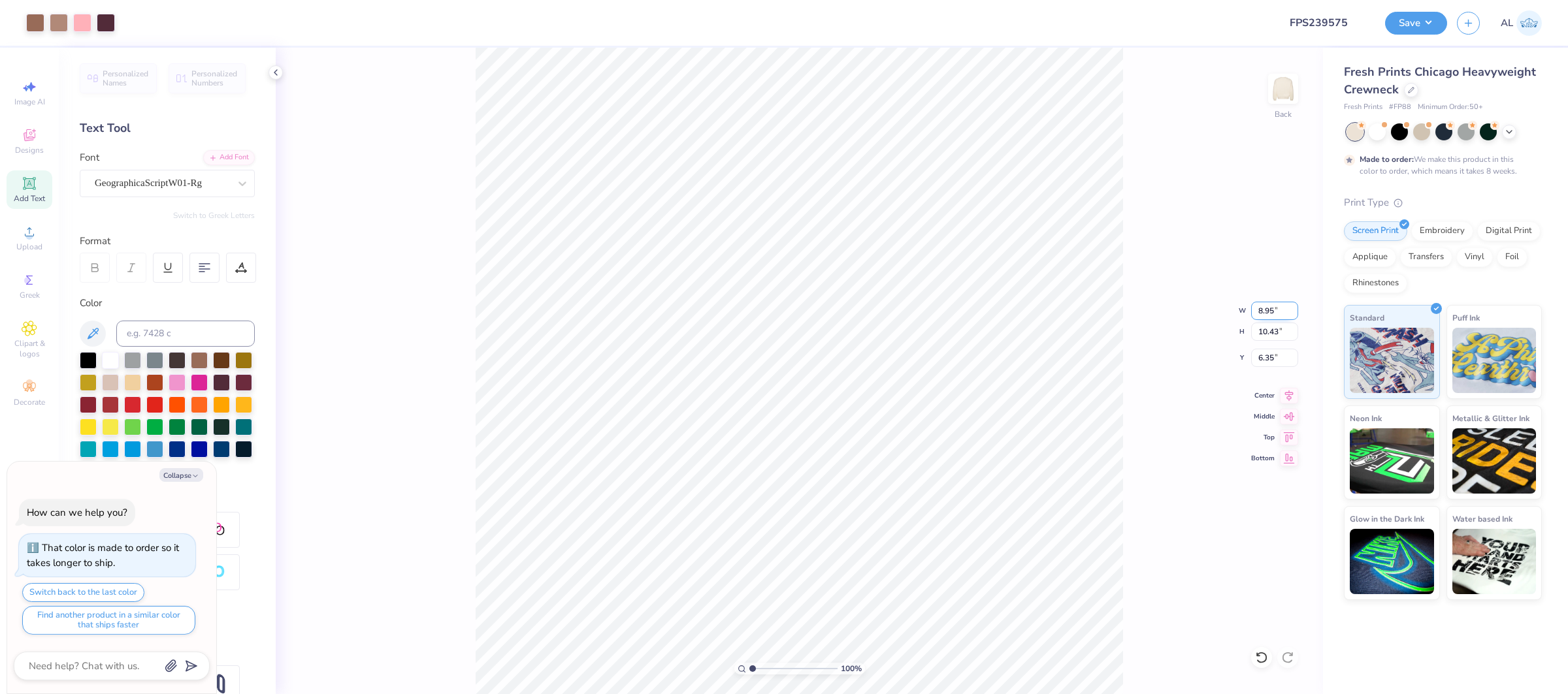
type textarea "x"
type input "8.80"
type input "7.16"
type textarea "x"
type input "2.00"
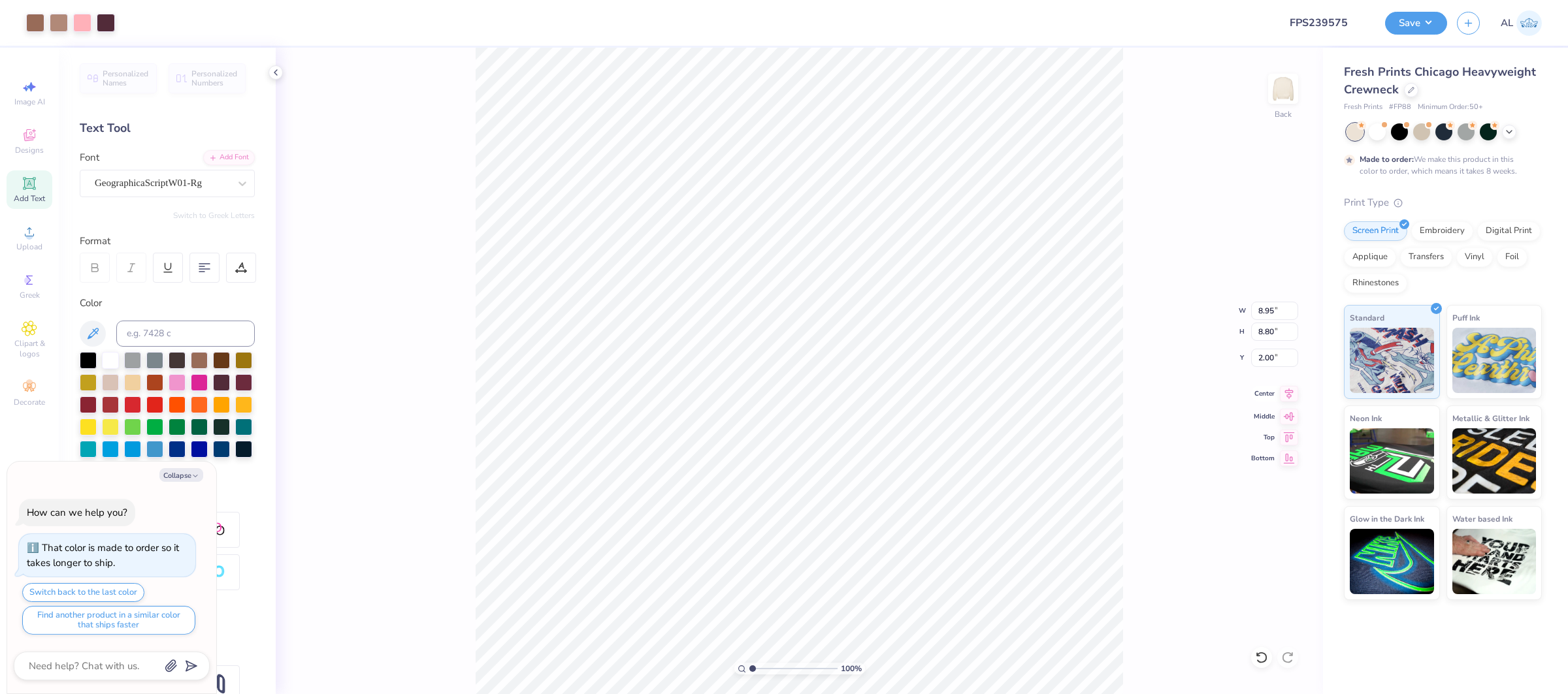
click at [1290, 397] on icon at bounding box center [1289, 394] width 18 height 16
type textarea "x"
type input "9.53"
type textarea "x"
type input "9.51"
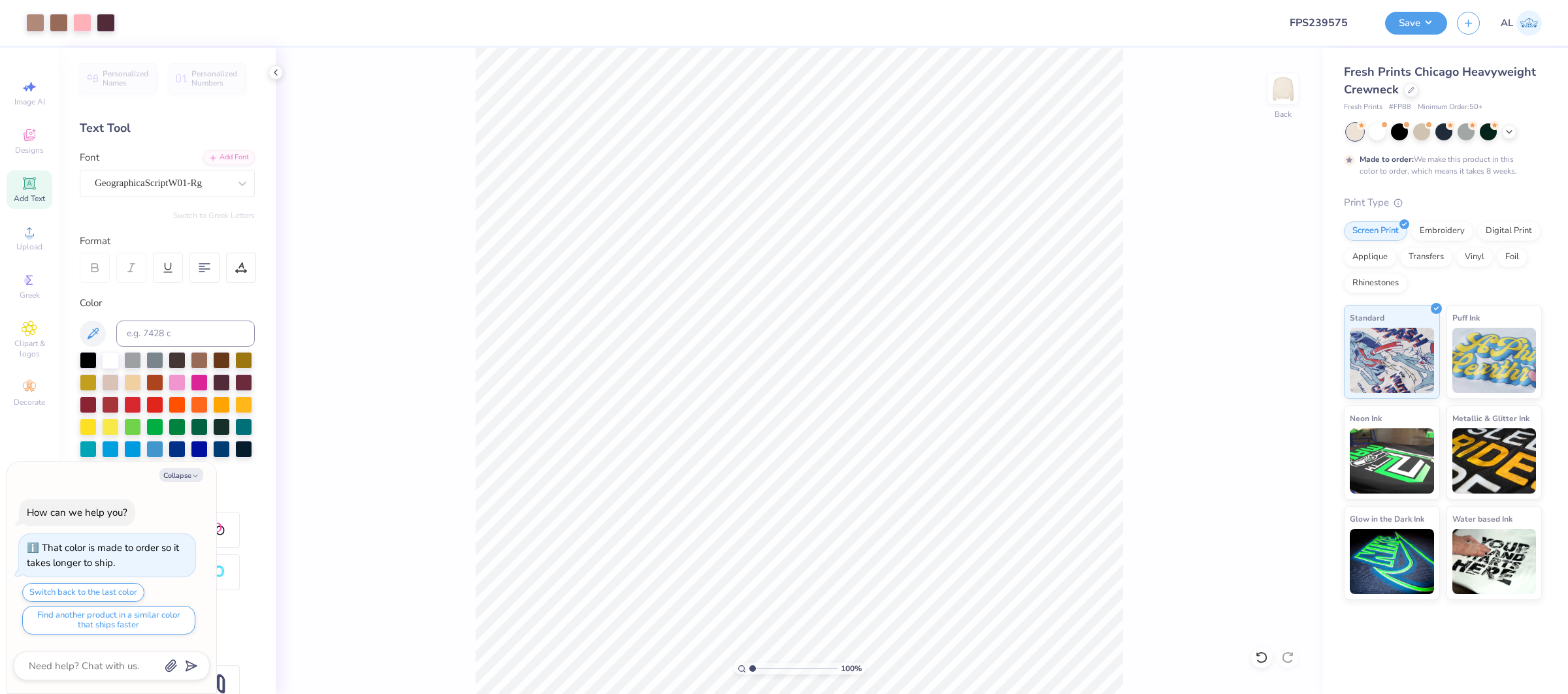
type textarea "x"
click at [1270, 318] on input "8.47" at bounding box center [1274, 311] width 47 height 18
type input "8.95"
type textarea "x"
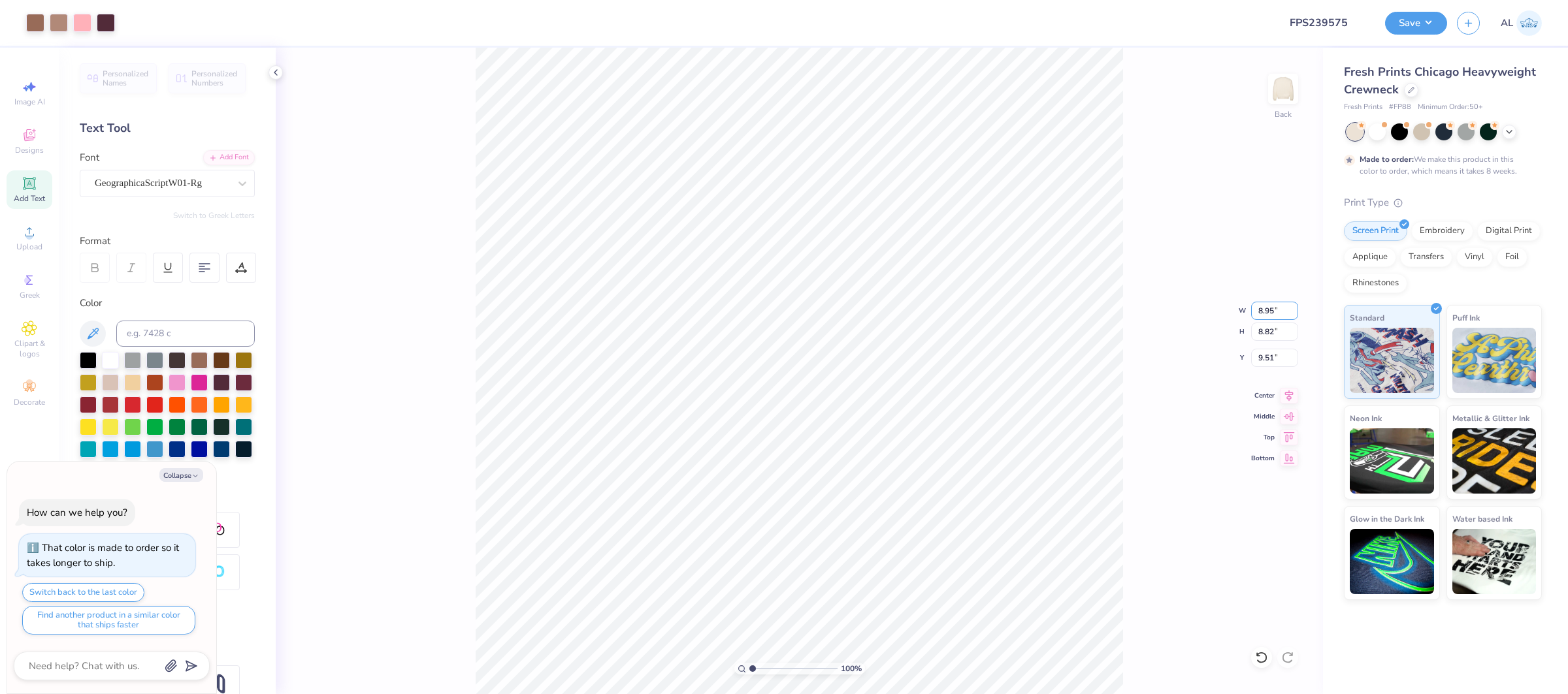
type input "9.32"
type input "9.26"
click at [1287, 400] on icon at bounding box center [1289, 394] width 18 height 16
type textarea "x"
click at [1264, 357] on input "9.26" at bounding box center [1274, 357] width 47 height 18
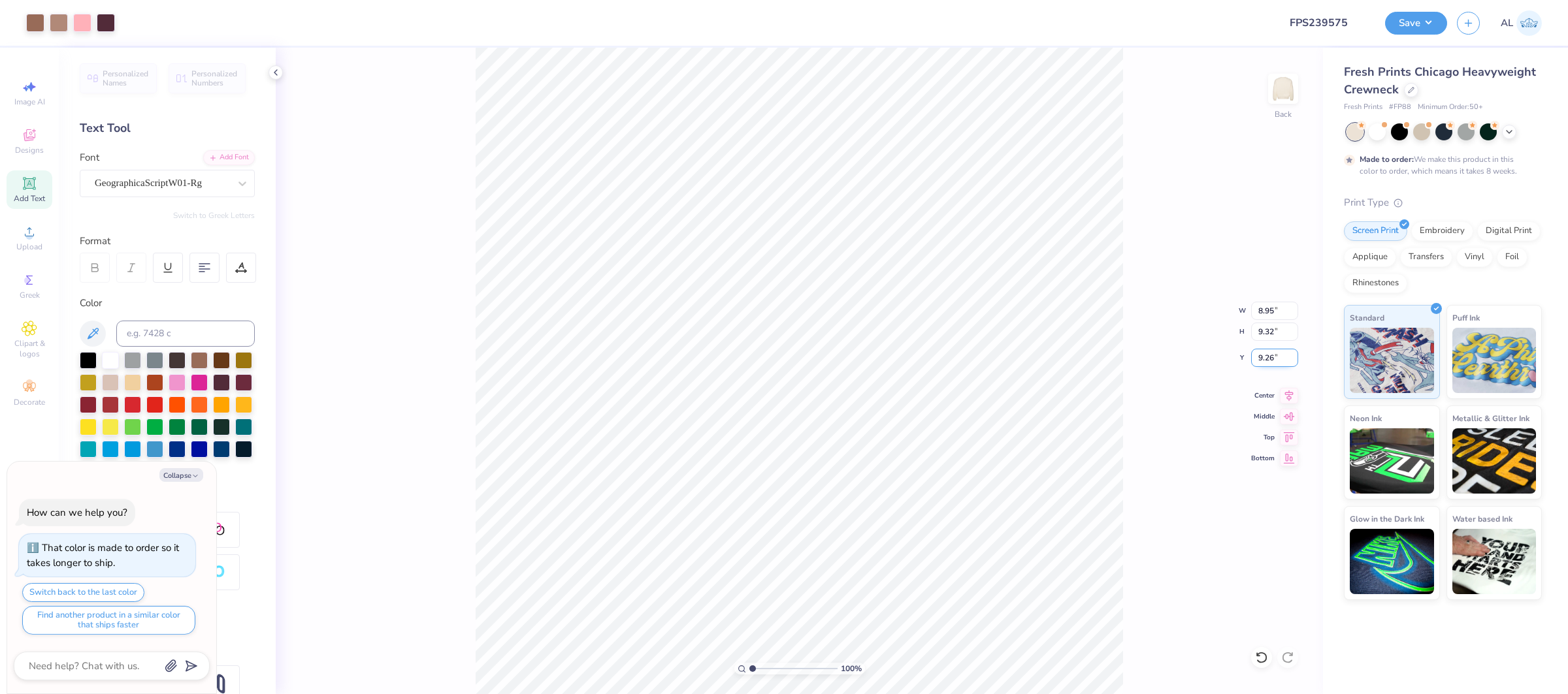
click at [1264, 357] on input "9.26" at bounding box center [1274, 357] width 47 height 18
type input "2"
type textarea "x"
type input "2.00"
type textarea "x"
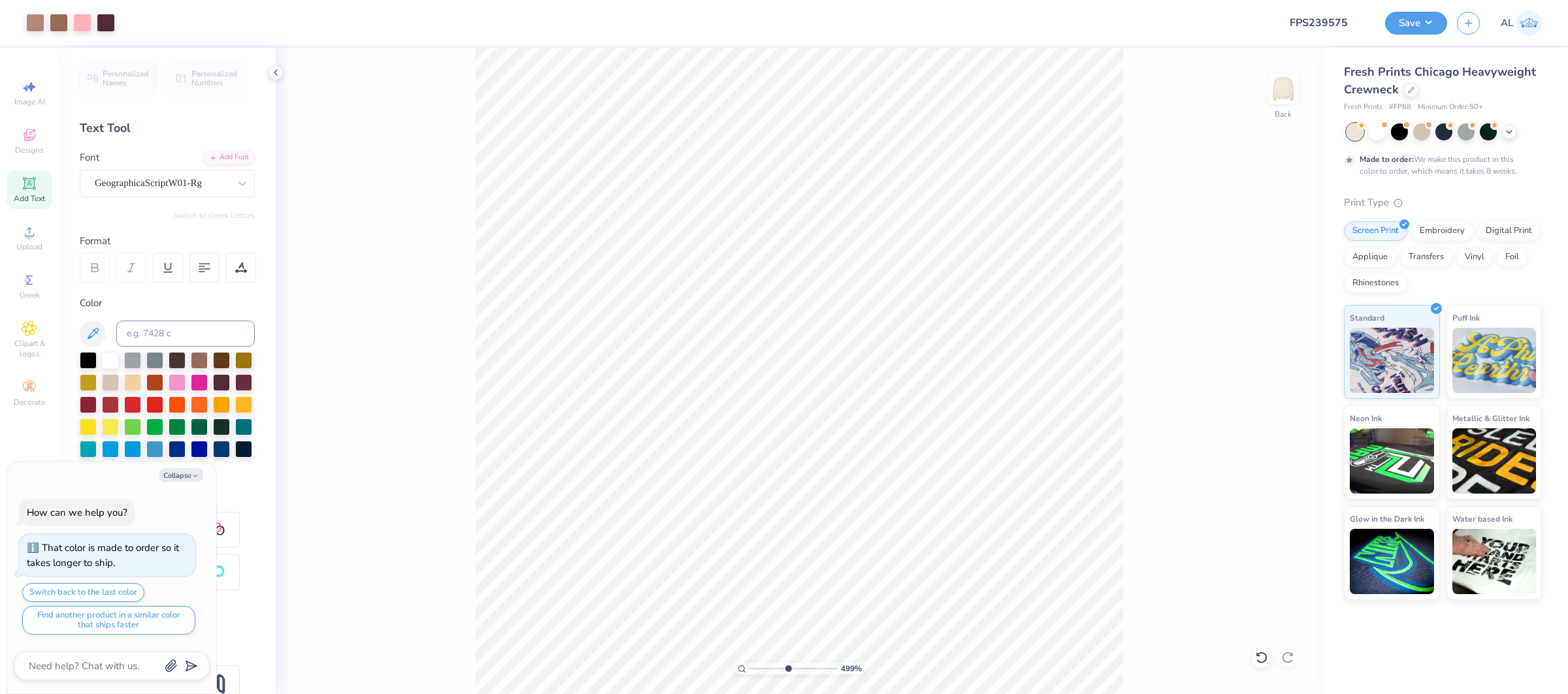
type input "4.99"
drag, startPoint x: 767, startPoint y: 669, endPoint x: 787, endPoint y: 667, distance: 20.1
click at [787, 671] on input "range" at bounding box center [793, 668] width 88 height 11
type textarea "x"
type input "7.98"
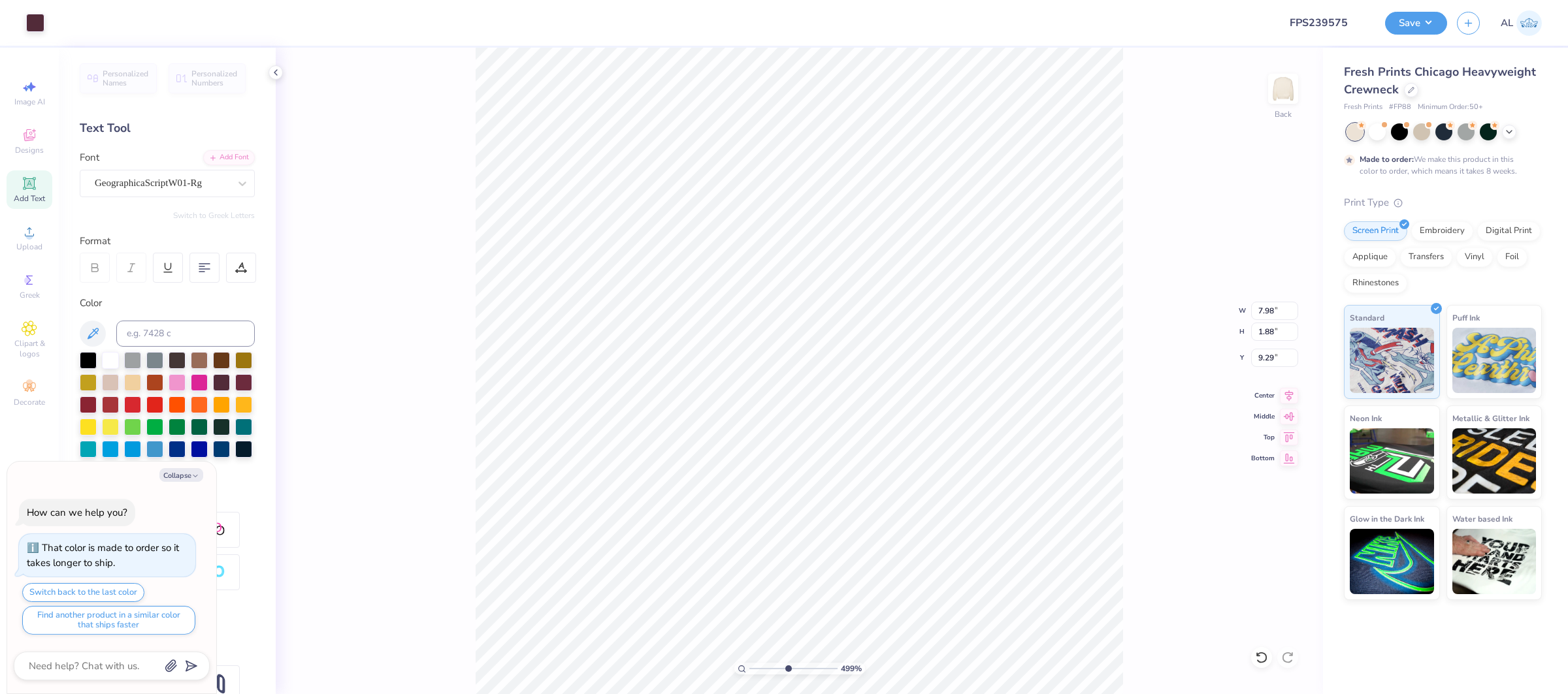
type input "1.88"
type input "9.29"
type textarea "x"
type input "2.74"
type input "9.78"
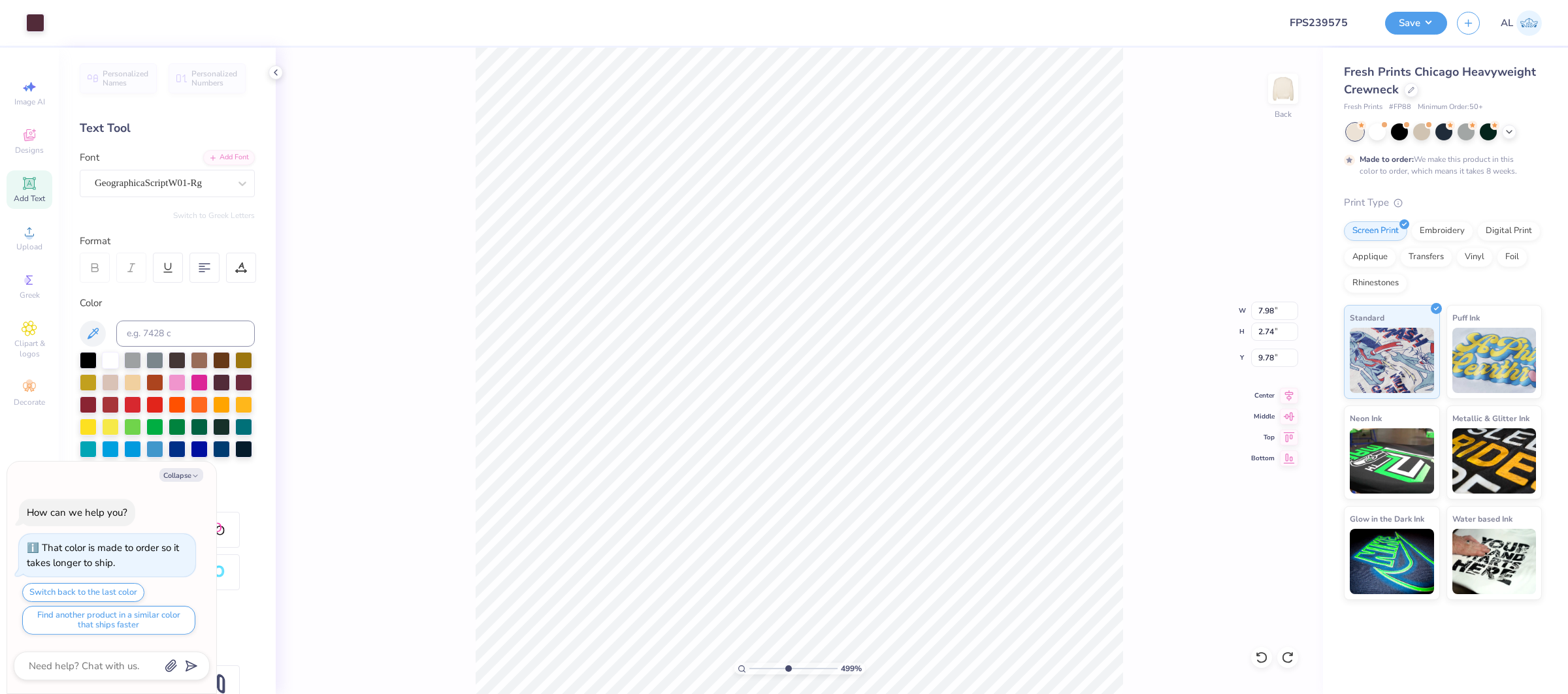
type textarea "x"
type input "6.72"
type input "2.31"
type input "10.21"
type textarea "x"
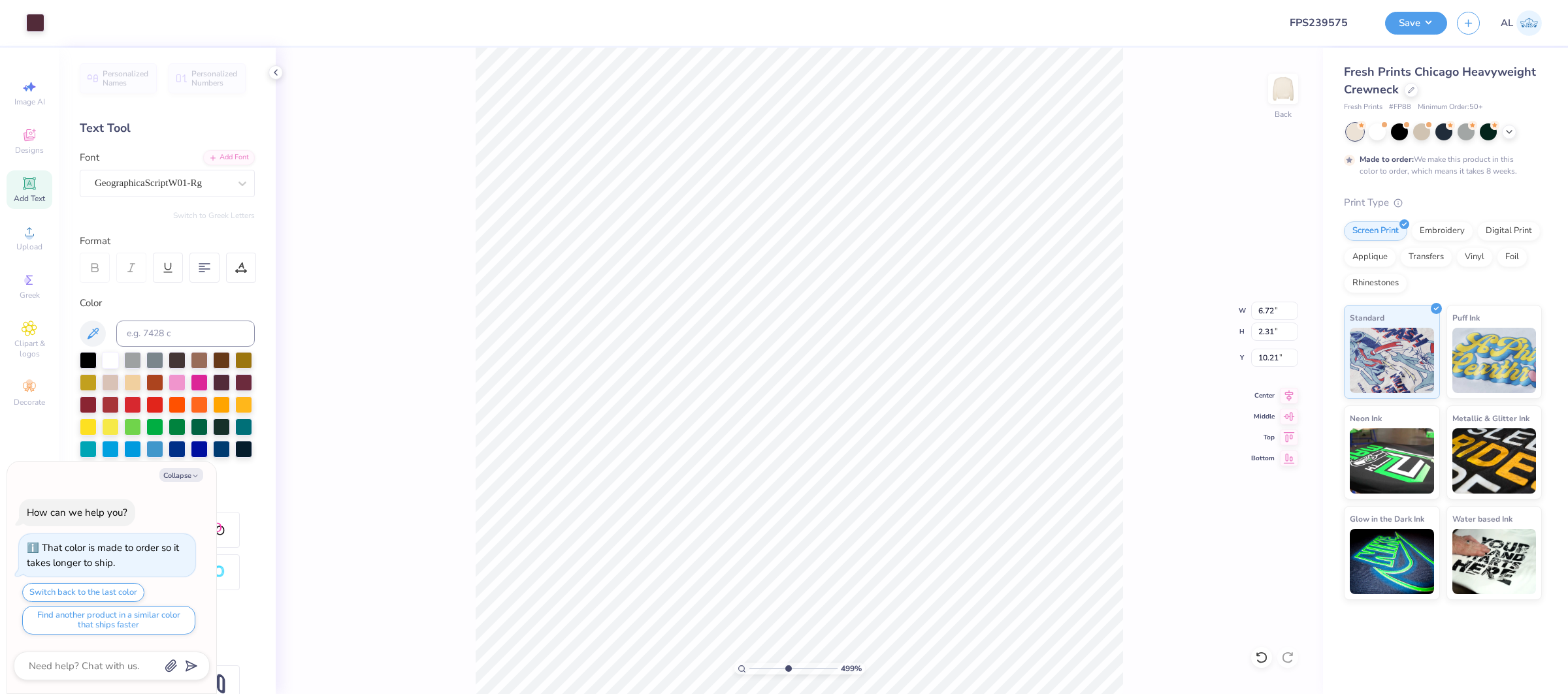
type input "9.92"
type textarea "x"
type input "10.90"
type input "1"
click at [718, 667] on div "100 %" at bounding box center [799, 371] width 648 height 648
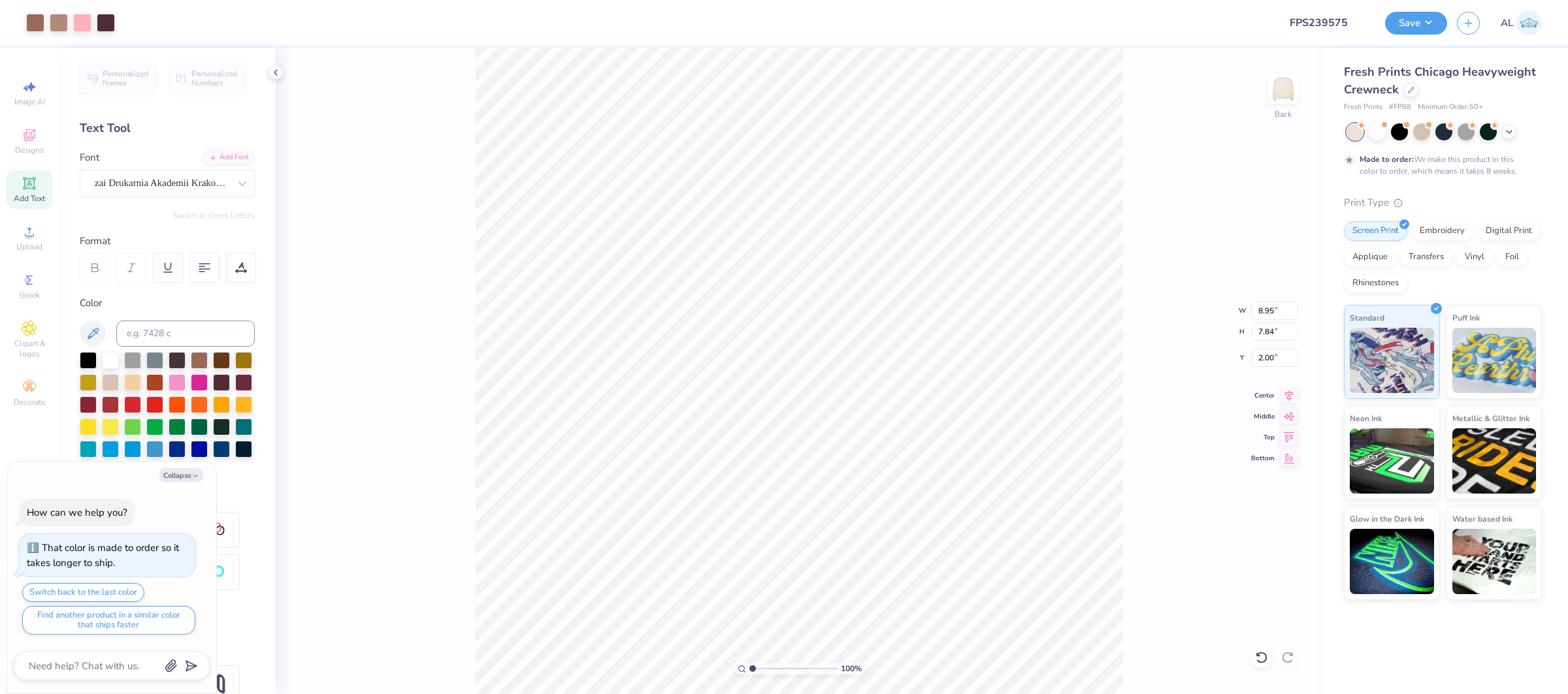
type textarea "x"
type input "9.28"
type textarea "x"
type input "2.00"
click at [1411, 29] on button "Save" at bounding box center [1417, 21] width 62 height 23
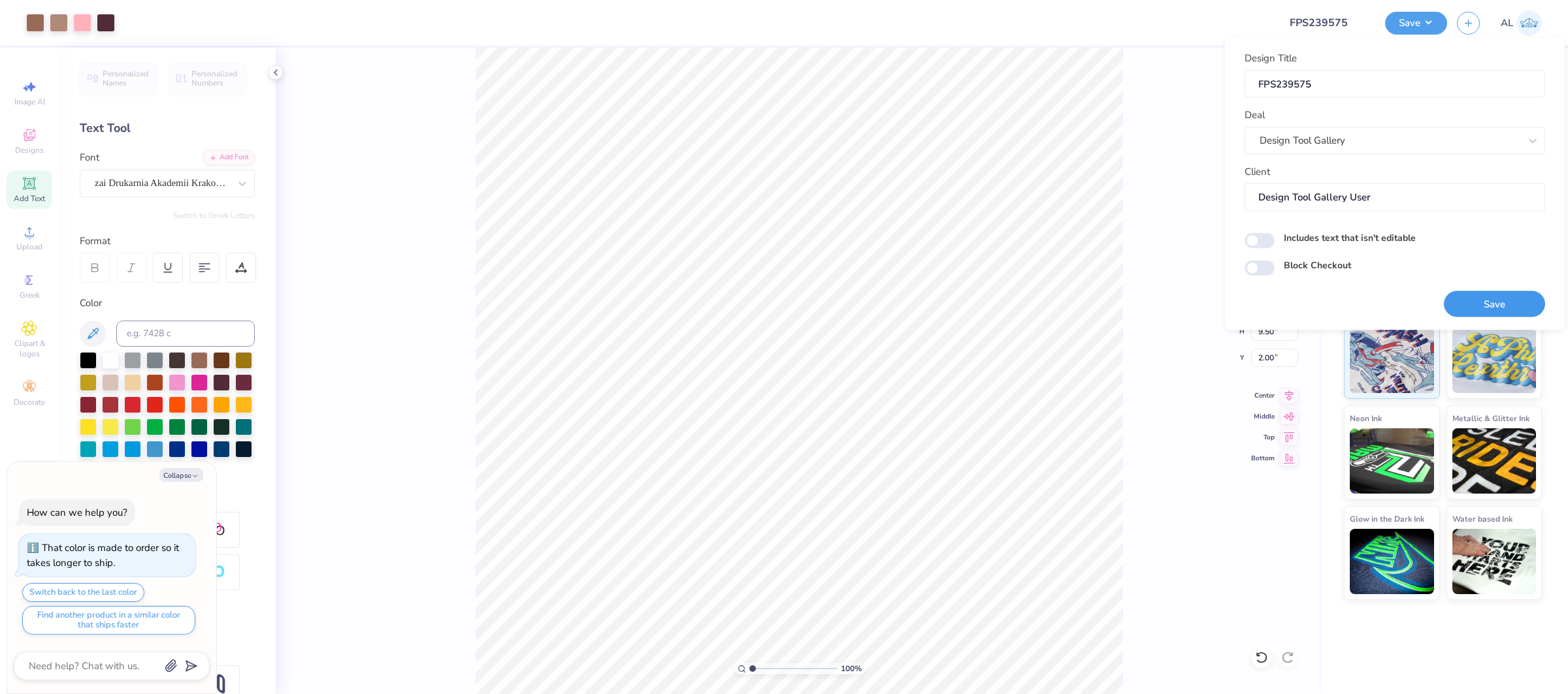
click at [1474, 302] on button "Save" at bounding box center [1494, 304] width 101 height 27
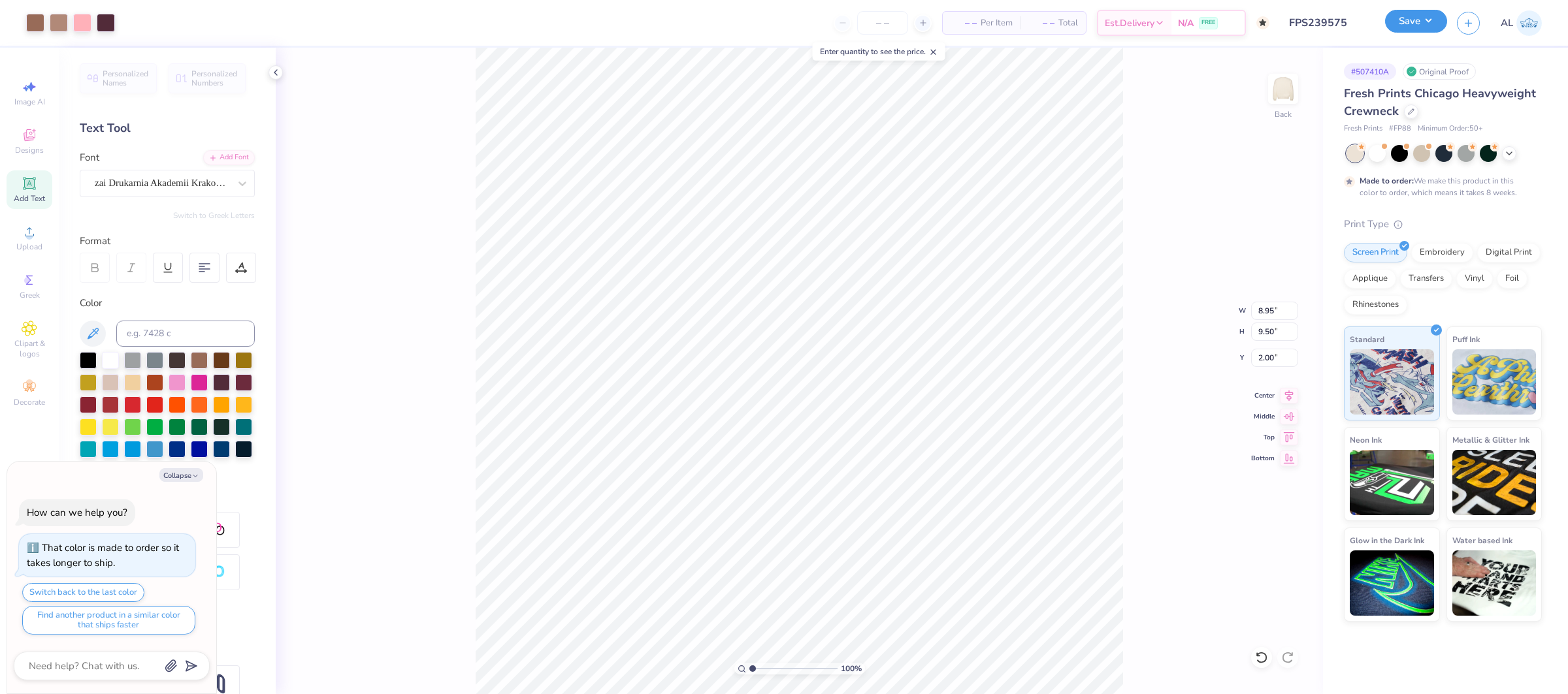
click at [1405, 22] on button "Save" at bounding box center [1417, 21] width 62 height 23
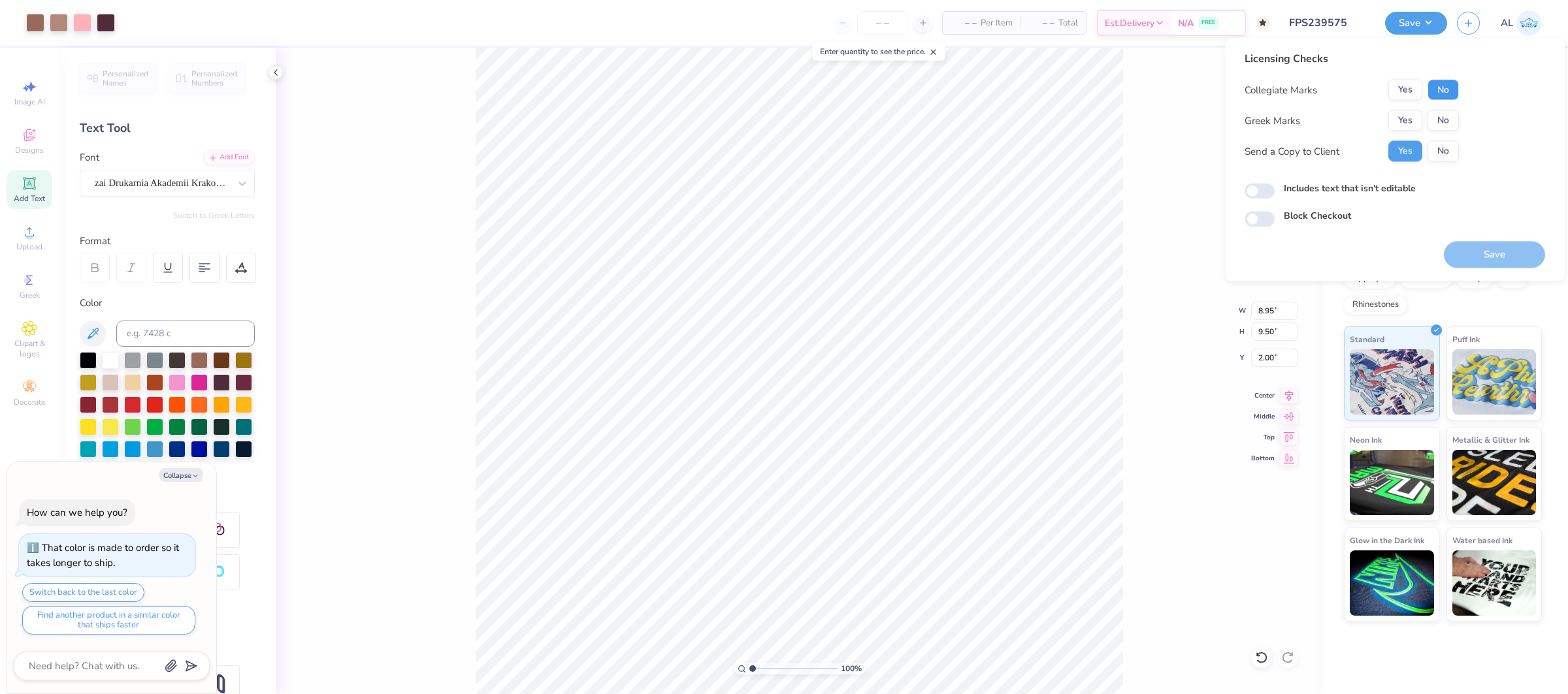
click at [1437, 93] on button "No" at bounding box center [1443, 90] width 31 height 21
click at [1401, 116] on button "Yes" at bounding box center [1405, 121] width 34 height 21
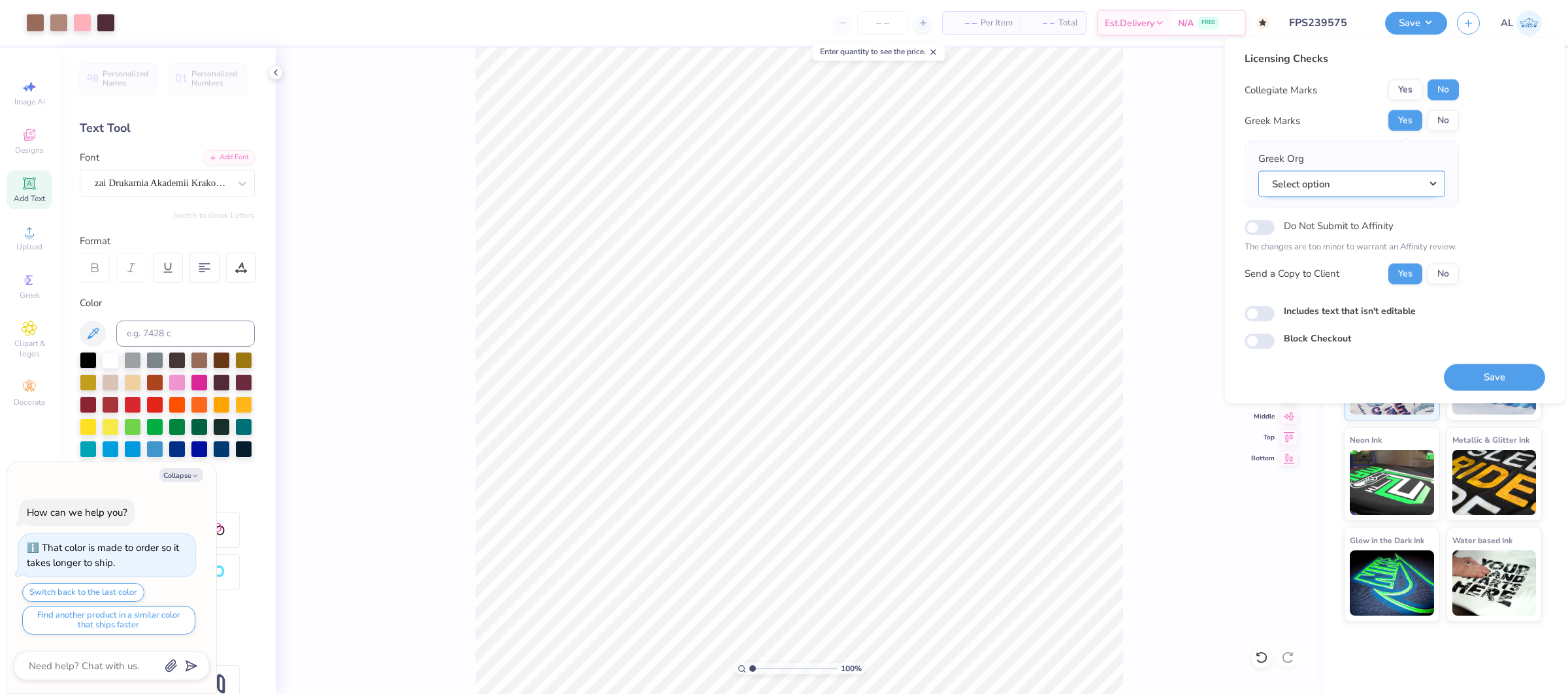
click at [1410, 187] on button "Select option" at bounding box center [1351, 184] width 187 height 27
click at [1346, 241] on link "Alpha Chi Omega" at bounding box center [1352, 252] width 176 height 22
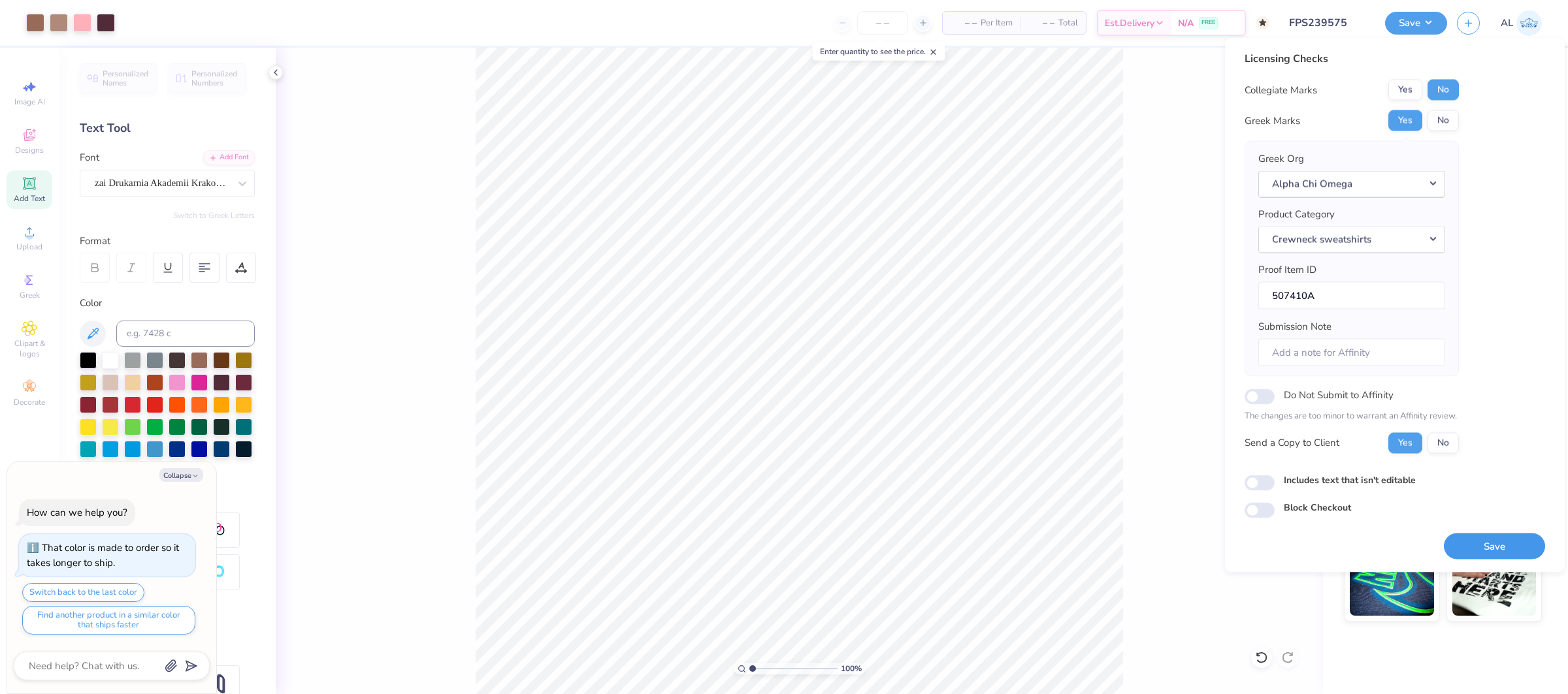
click at [1488, 553] on button "Save" at bounding box center [1494, 546] width 101 height 27
type textarea "x"
